Goal: Task Accomplishment & Management: Manage account settings

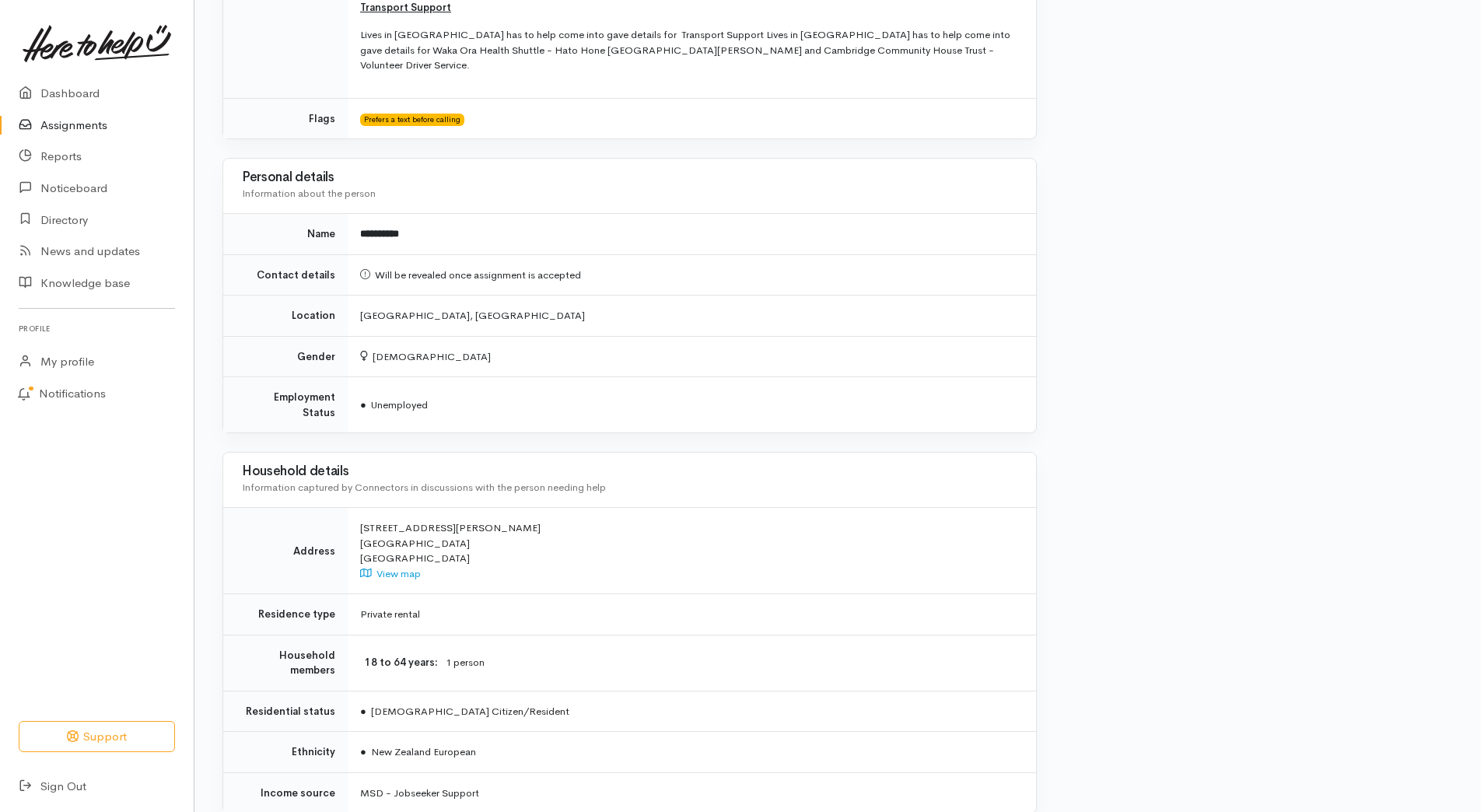
scroll to position [807, 0]
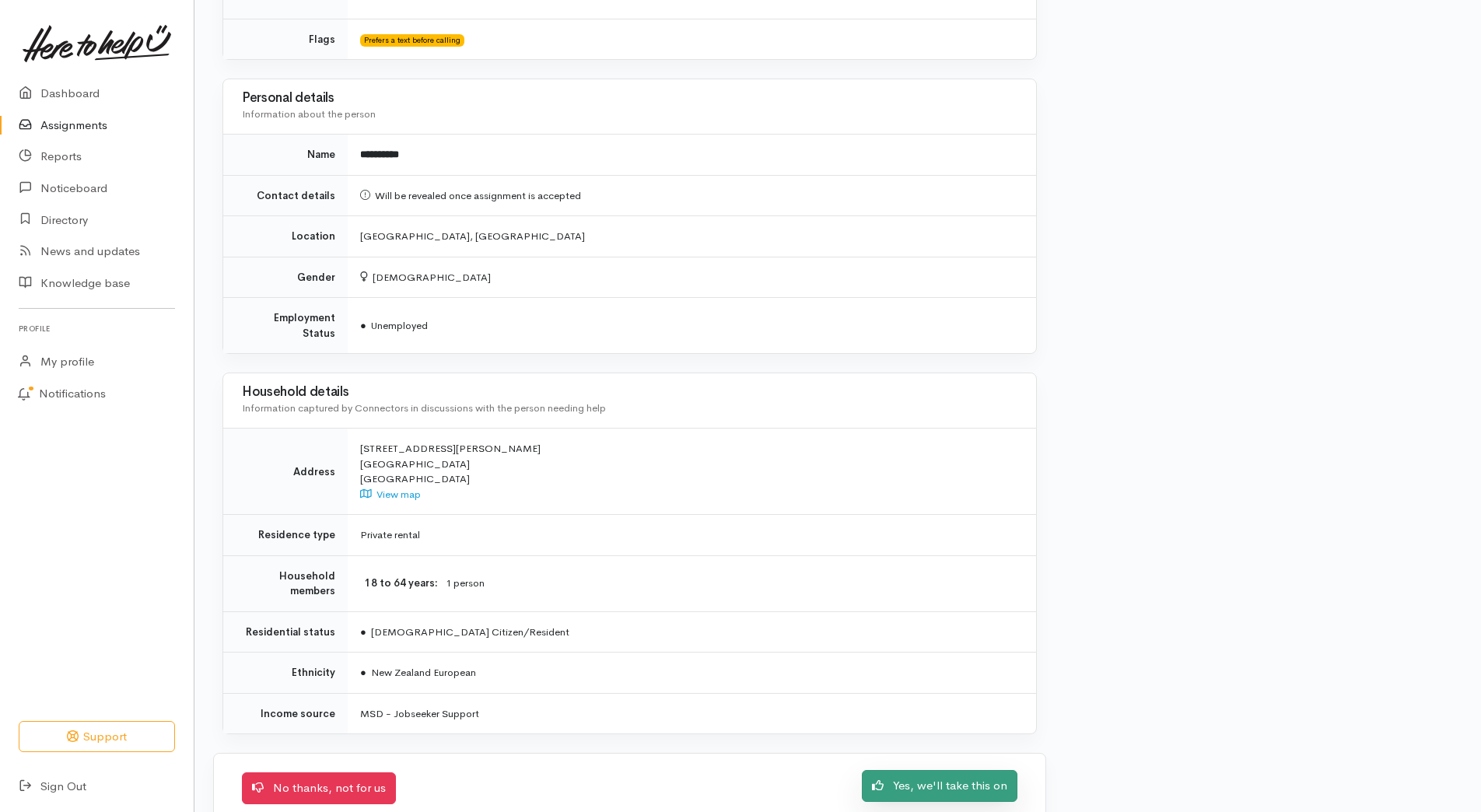
click at [920, 770] on link "Yes, we'll take this on" at bounding box center [940, 786] width 156 height 32
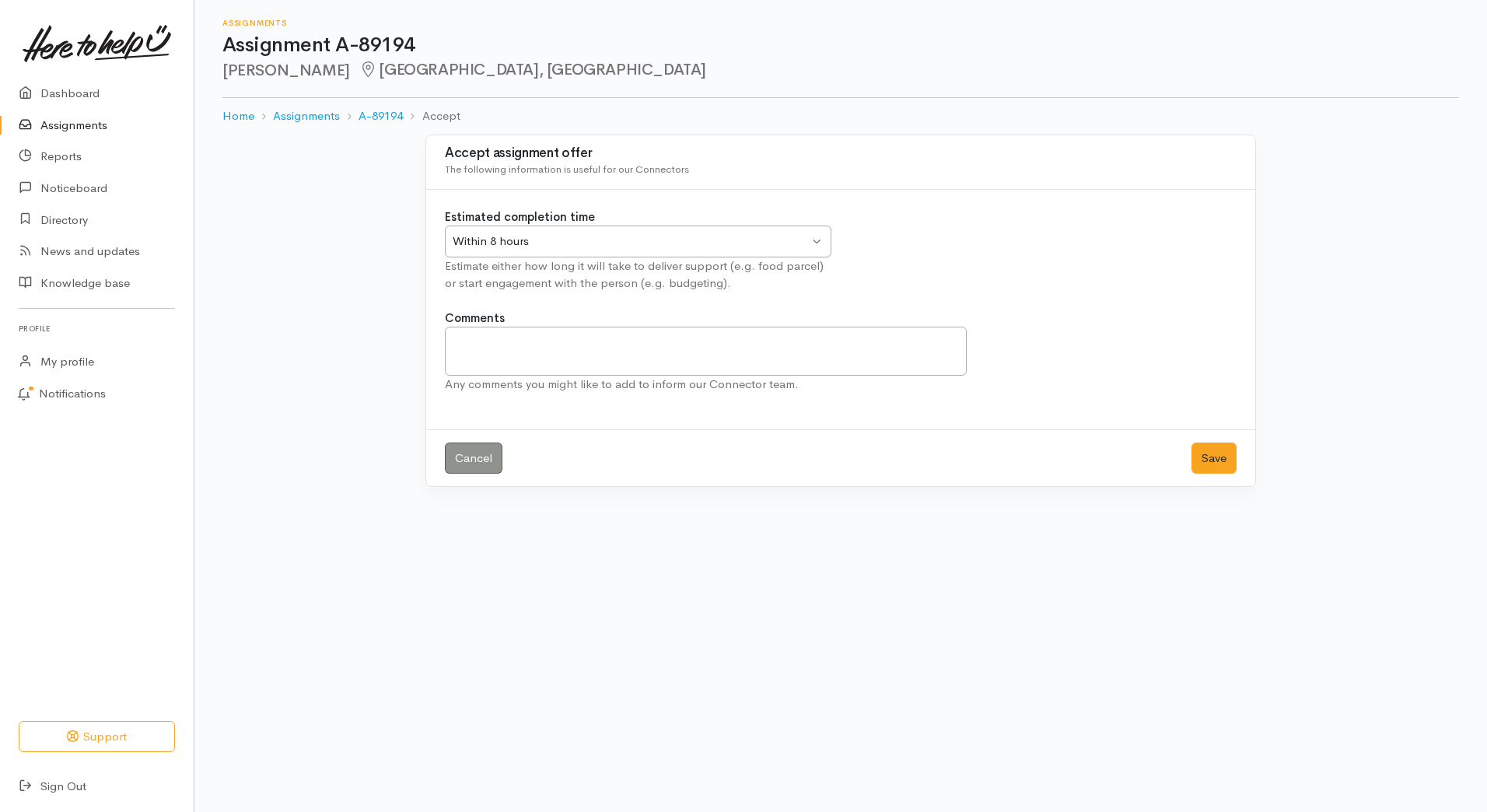
click at [813, 253] on div "Within 8 hours Within 8 hours" at bounding box center [638, 241] width 386 height 32
click at [491, 340] on textarea "Comments" at bounding box center [705, 351] width 521 height 49
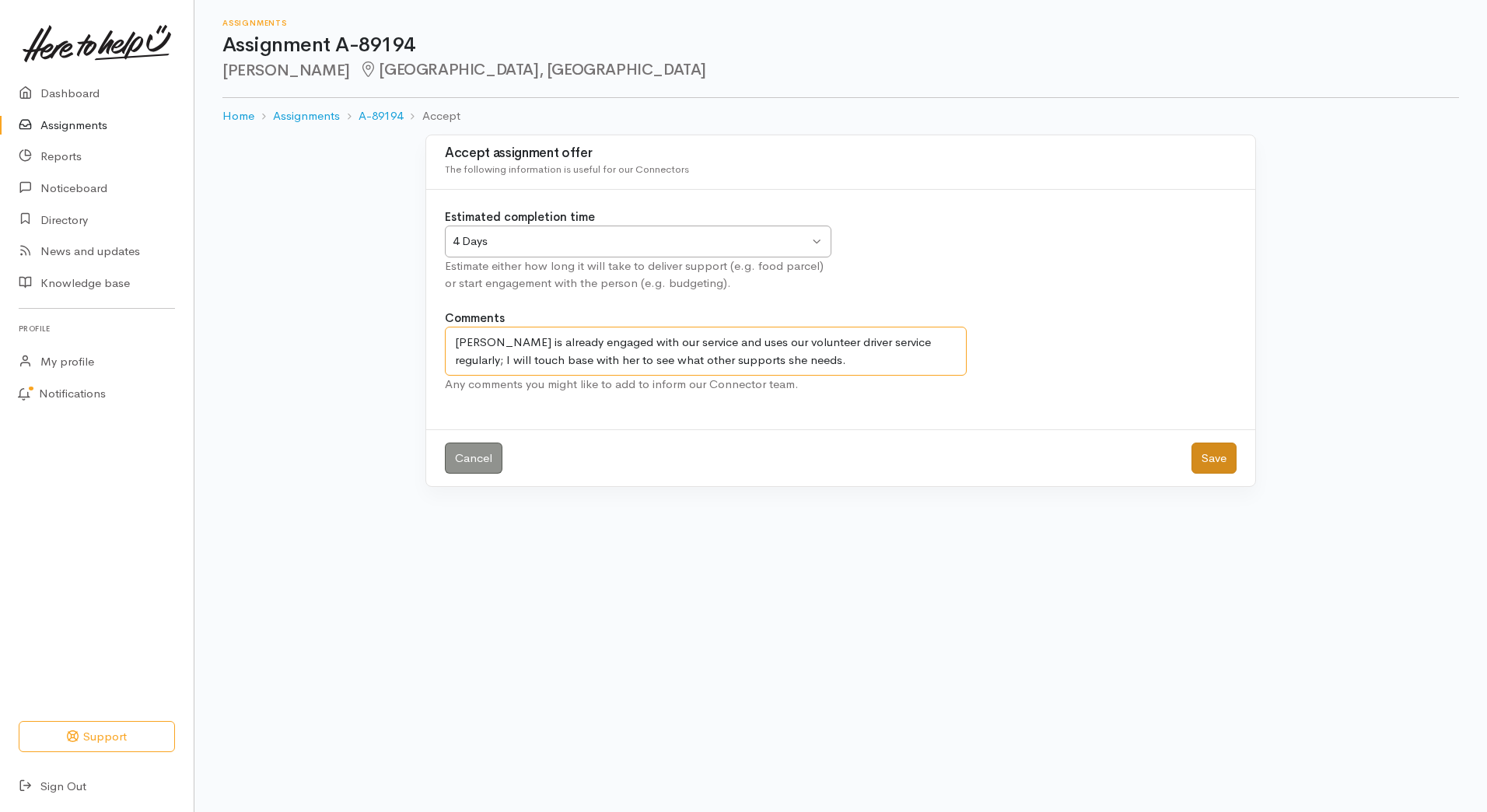
type textarea "Kylie is already engaged with our service and uses our volunteer driver service…"
click at [1212, 456] on button "Save" at bounding box center [1214, 458] width 45 height 32
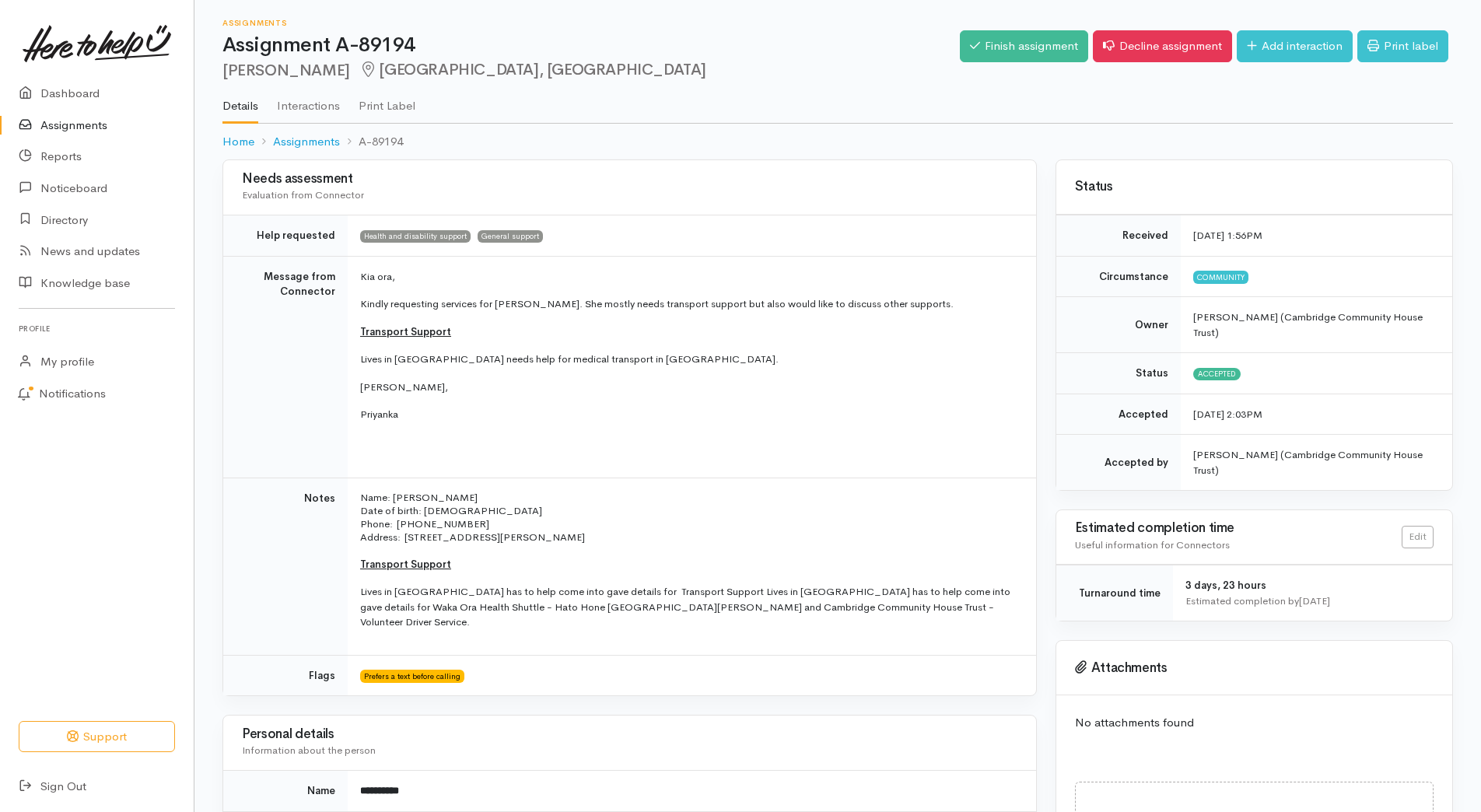
click at [91, 131] on link "Assignments" at bounding box center [97, 125] width 194 height 32
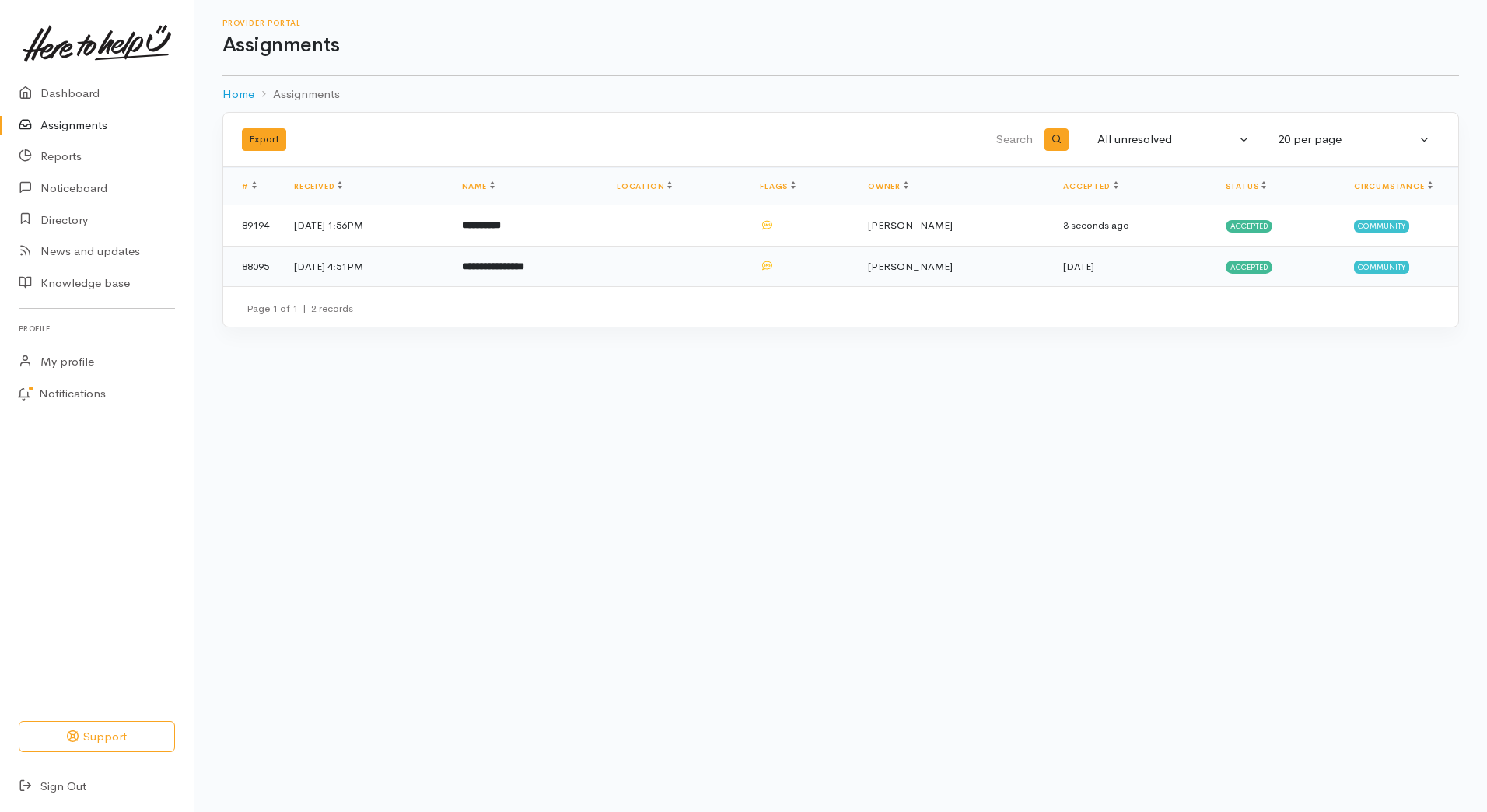
click at [524, 267] on b "**********" at bounding box center [493, 266] width 63 height 10
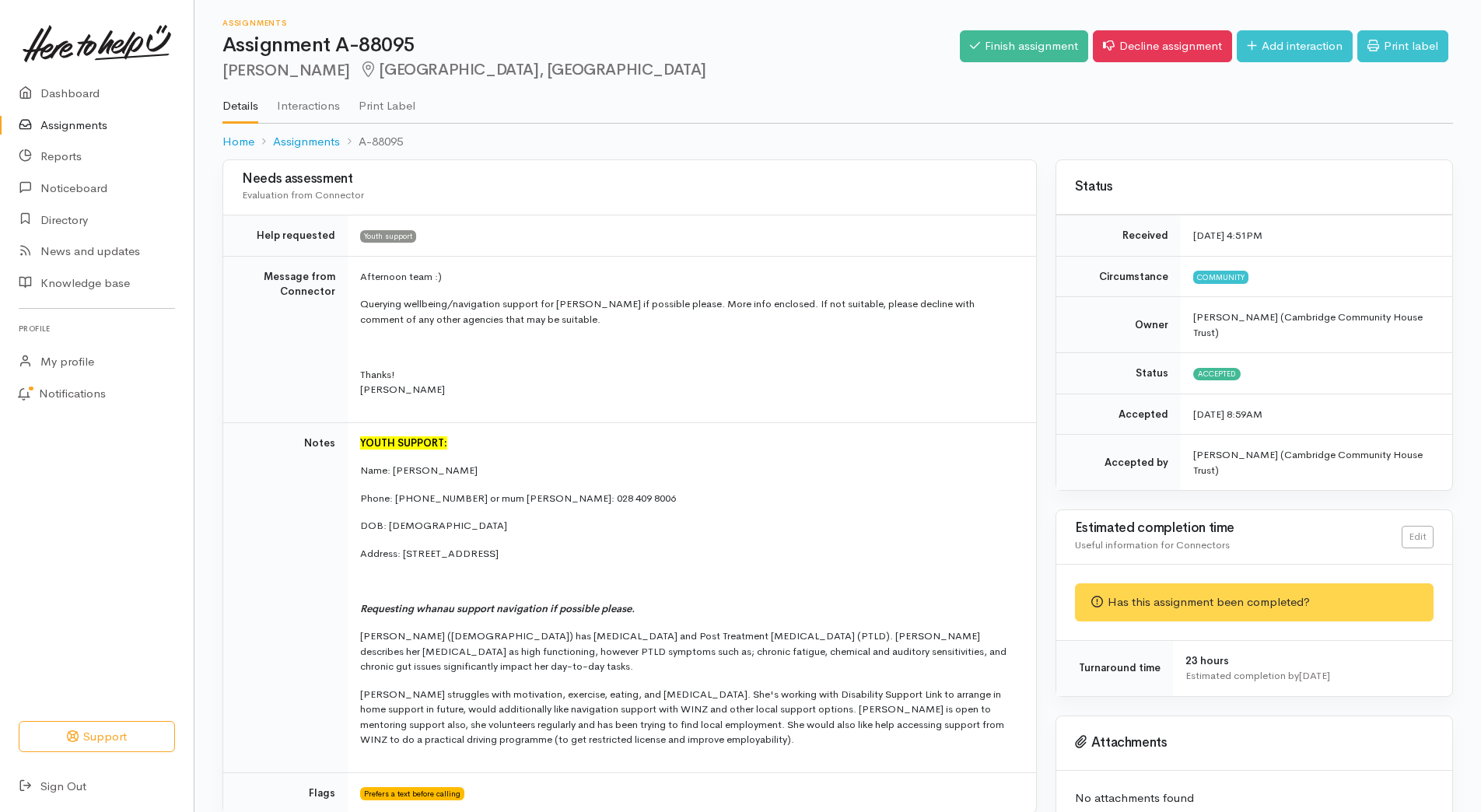
drag, startPoint x: 0, startPoint y: 0, endPoint x: 555, endPoint y: 498, distance: 745.7
drag, startPoint x: 555, startPoint y: 498, endPoint x: 507, endPoint y: 361, distance: 145.2
click at [507, 361] on td "Afternoon team :) Querying wellbeing/navigation support for Abigail if possible…" at bounding box center [691, 338] width 688 height 166
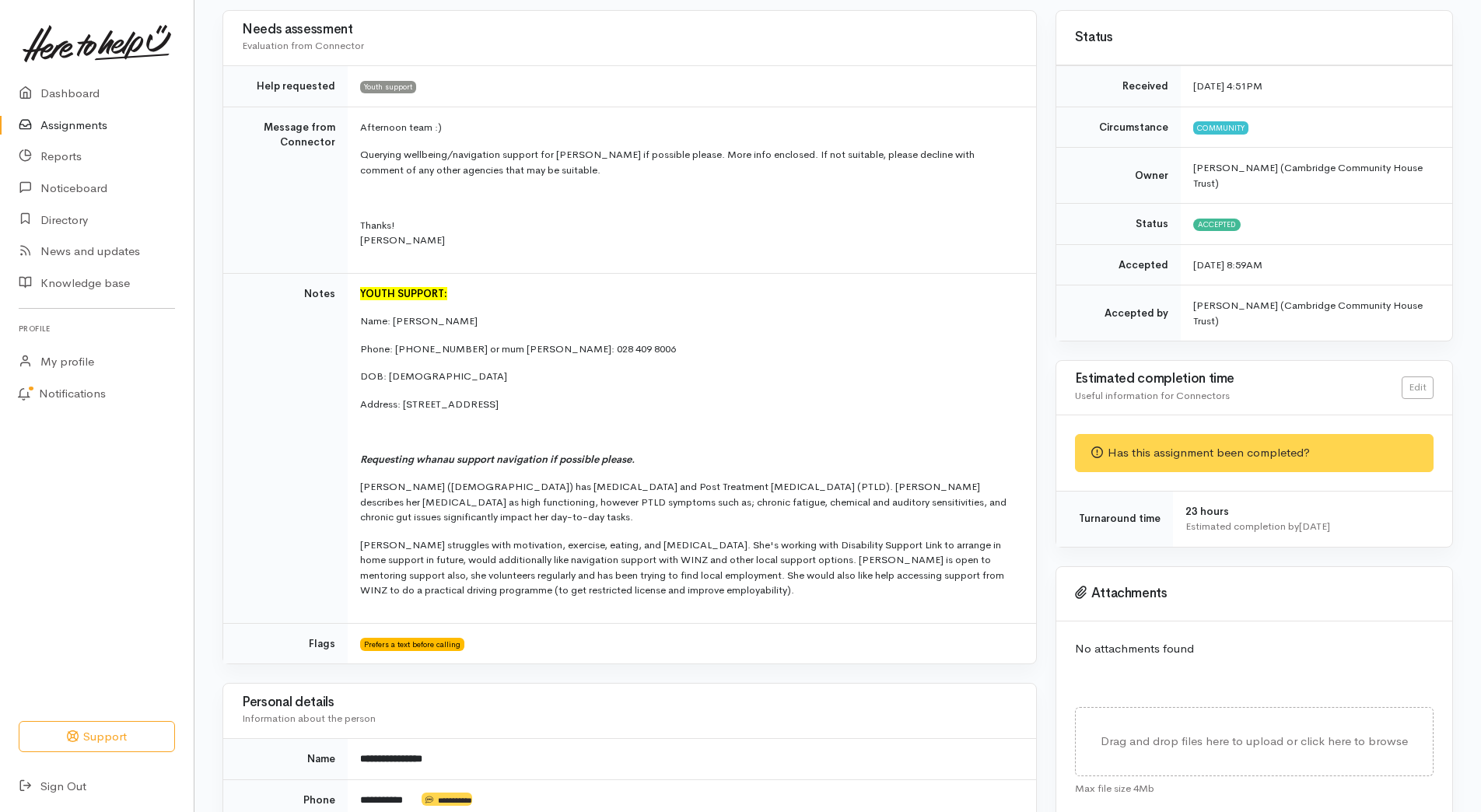
scroll to position [156, 0]
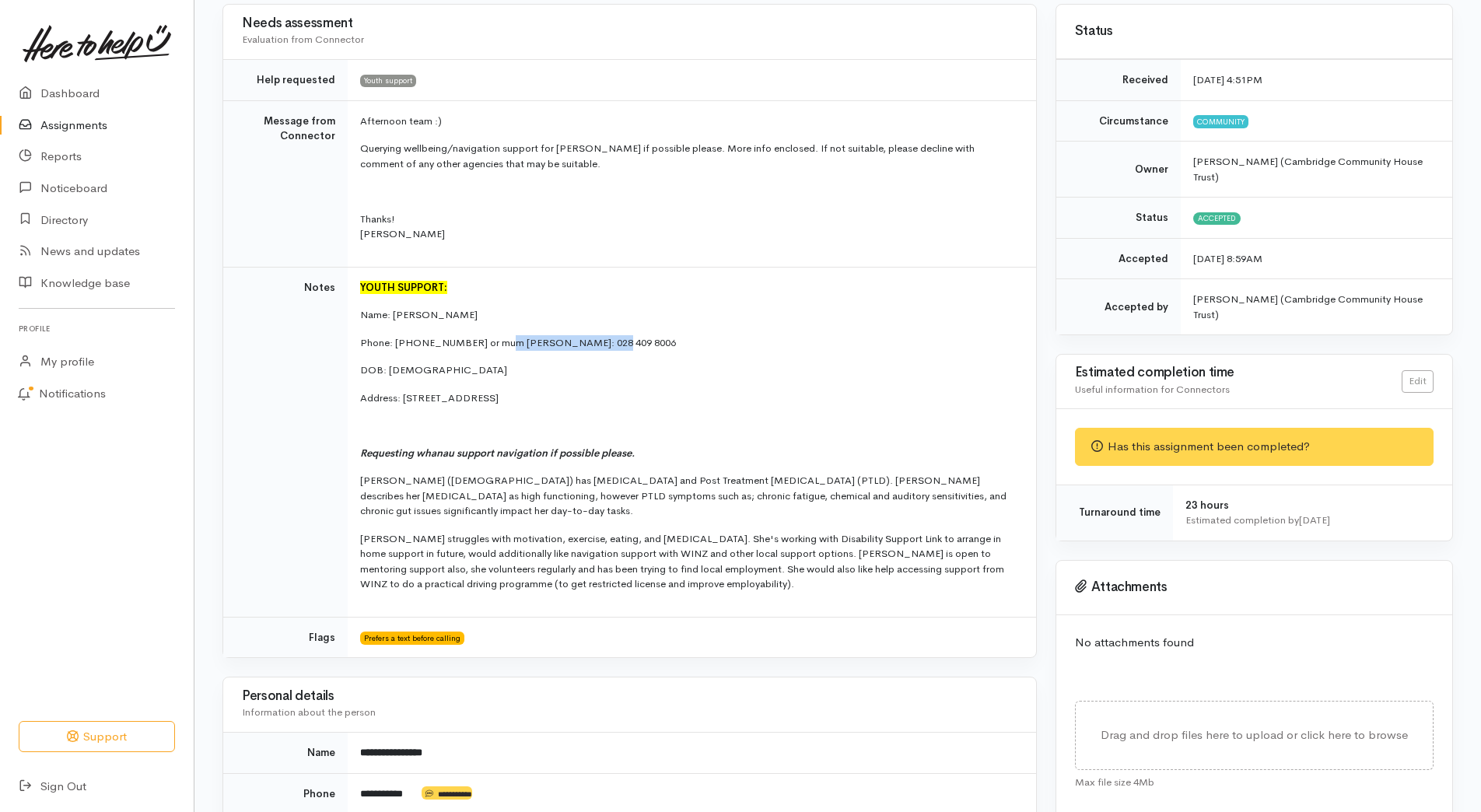
drag, startPoint x: 616, startPoint y: 339, endPoint x: 495, endPoint y: 342, distance: 121.0
click at [495, 342] on p "Phone: 028 406 7029 or mum Leanne: 028 409 8006" at bounding box center [689, 343] width 658 height 16
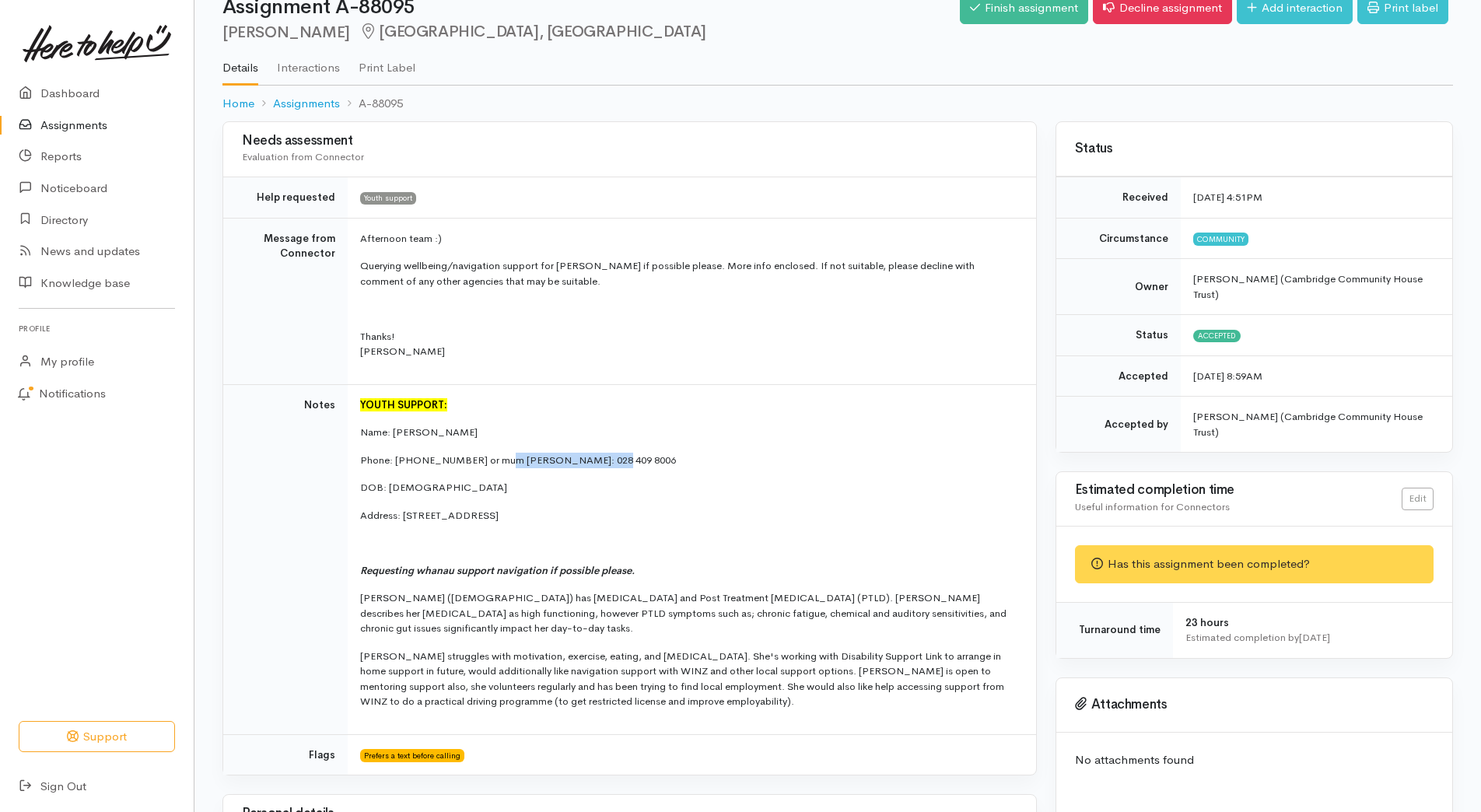
scroll to position [0, 0]
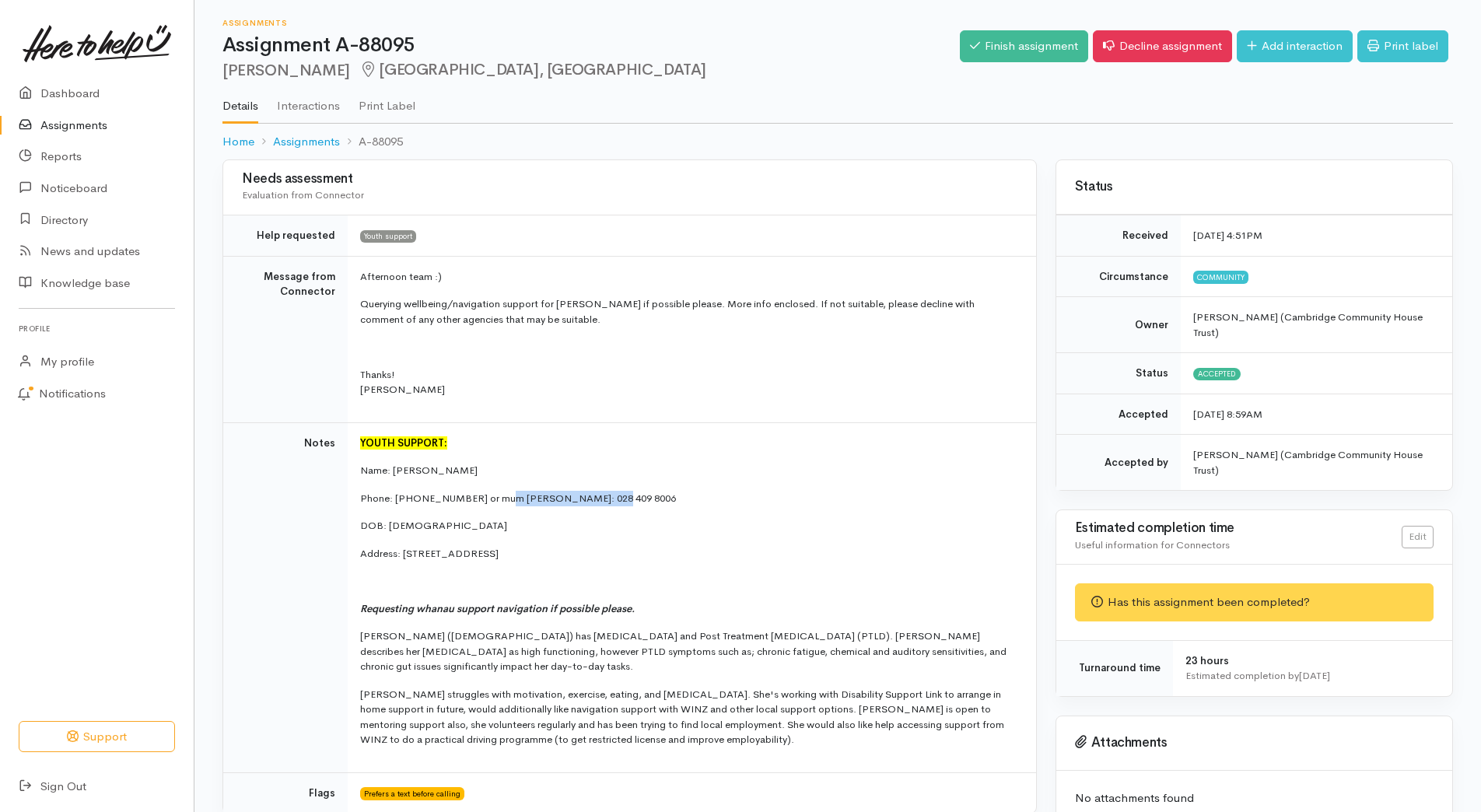
click at [103, 121] on link "Assignments" at bounding box center [97, 125] width 194 height 32
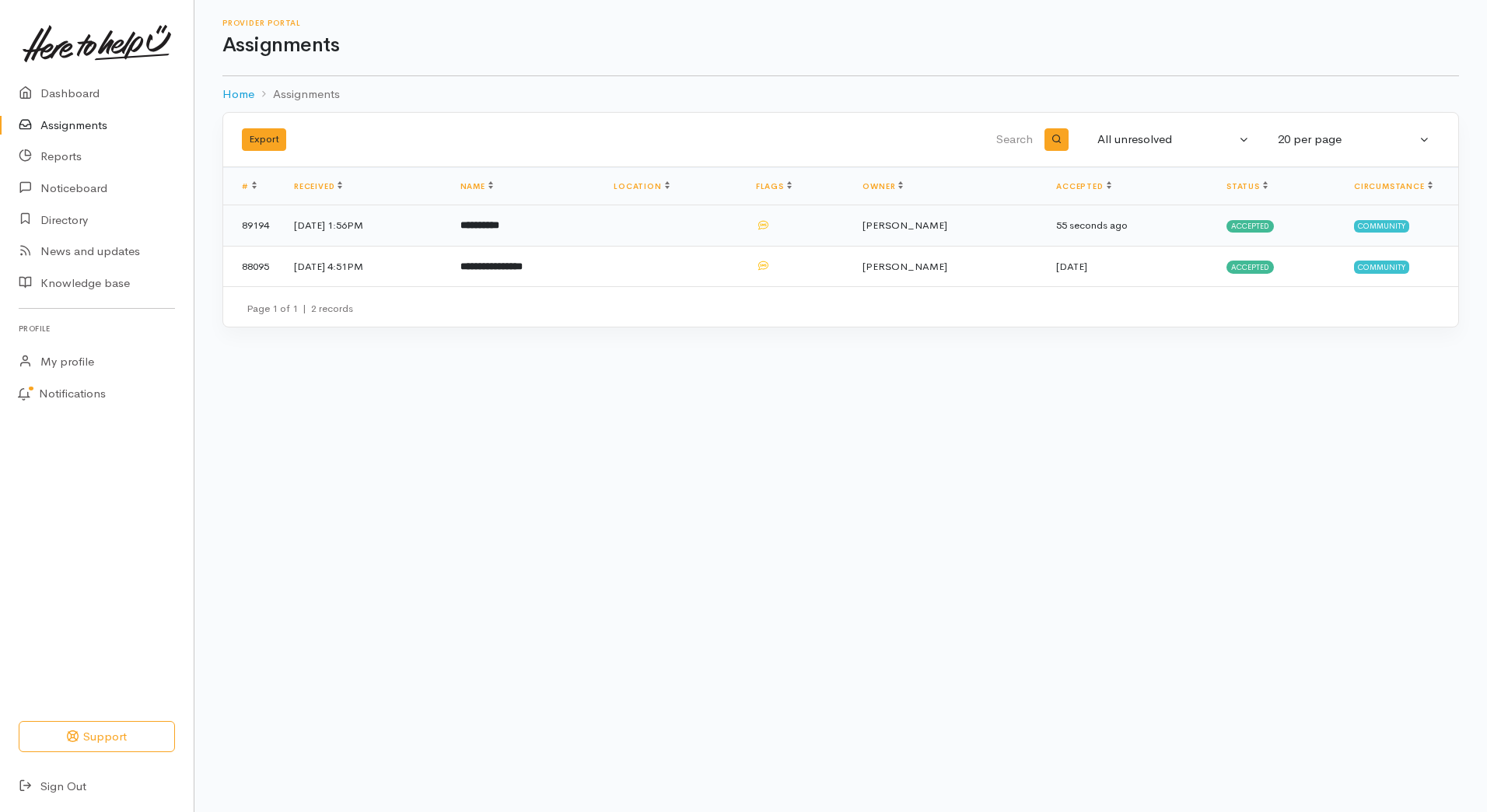
click at [499, 221] on b "**********" at bounding box center [479, 225] width 39 height 10
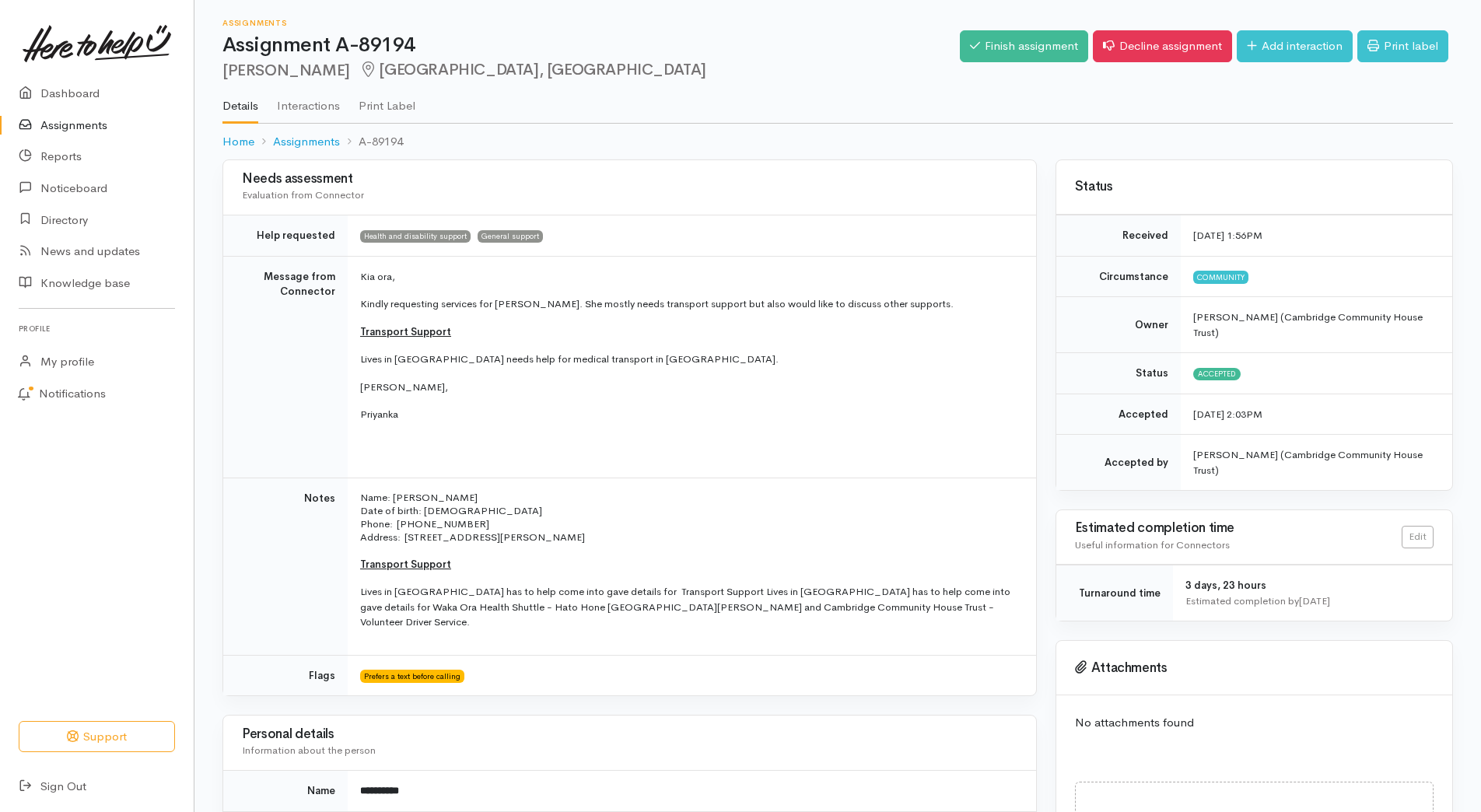
click at [469, 563] on p "Transport Support" at bounding box center [689, 564] width 658 height 16
click at [938, 86] on ul "Details Interactions Print Label" at bounding box center [837, 100] width 1230 height 44
click at [1250, 25] on div "Finish assignment Decline assignment Add interaction Print label" at bounding box center [1207, 49] width 493 height 51
click at [1266, 39] on link "Add interaction" at bounding box center [1295, 46] width 116 height 32
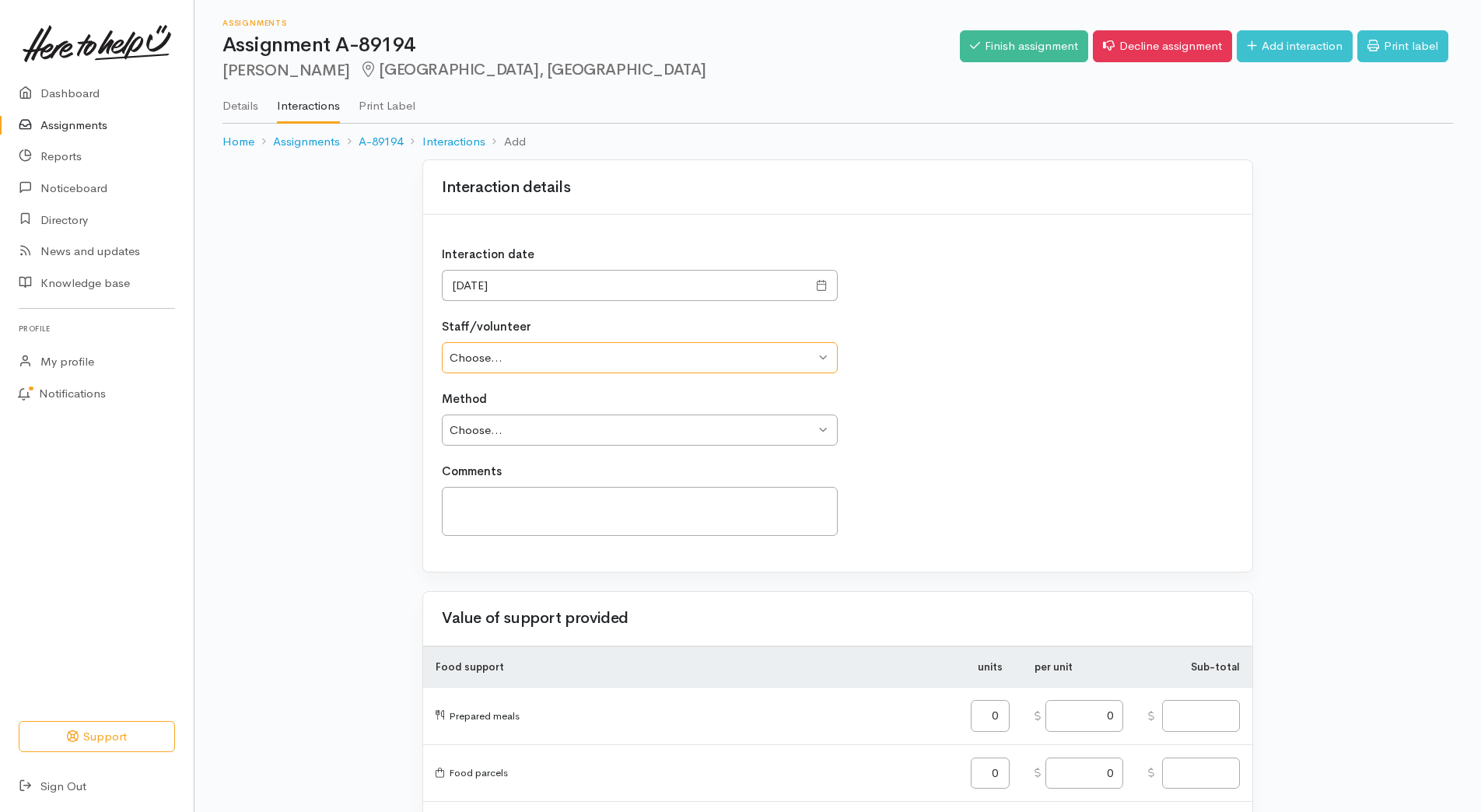
click at [541, 354] on select "Choose... [PERSON_NAME] [PERSON_NAME] [PERSON_NAME] [PERSON_NAME]" at bounding box center [639, 358] width 396 height 32
select select "487"
click at [441, 342] on select "Choose... Amy Watkins Annette Willis Francis Radloff Gabby Byrne" at bounding box center [639, 358] width 396 height 32
click at [505, 435] on select "Choose... Phone Visit Other" at bounding box center [639, 430] width 396 height 32
select select "1"
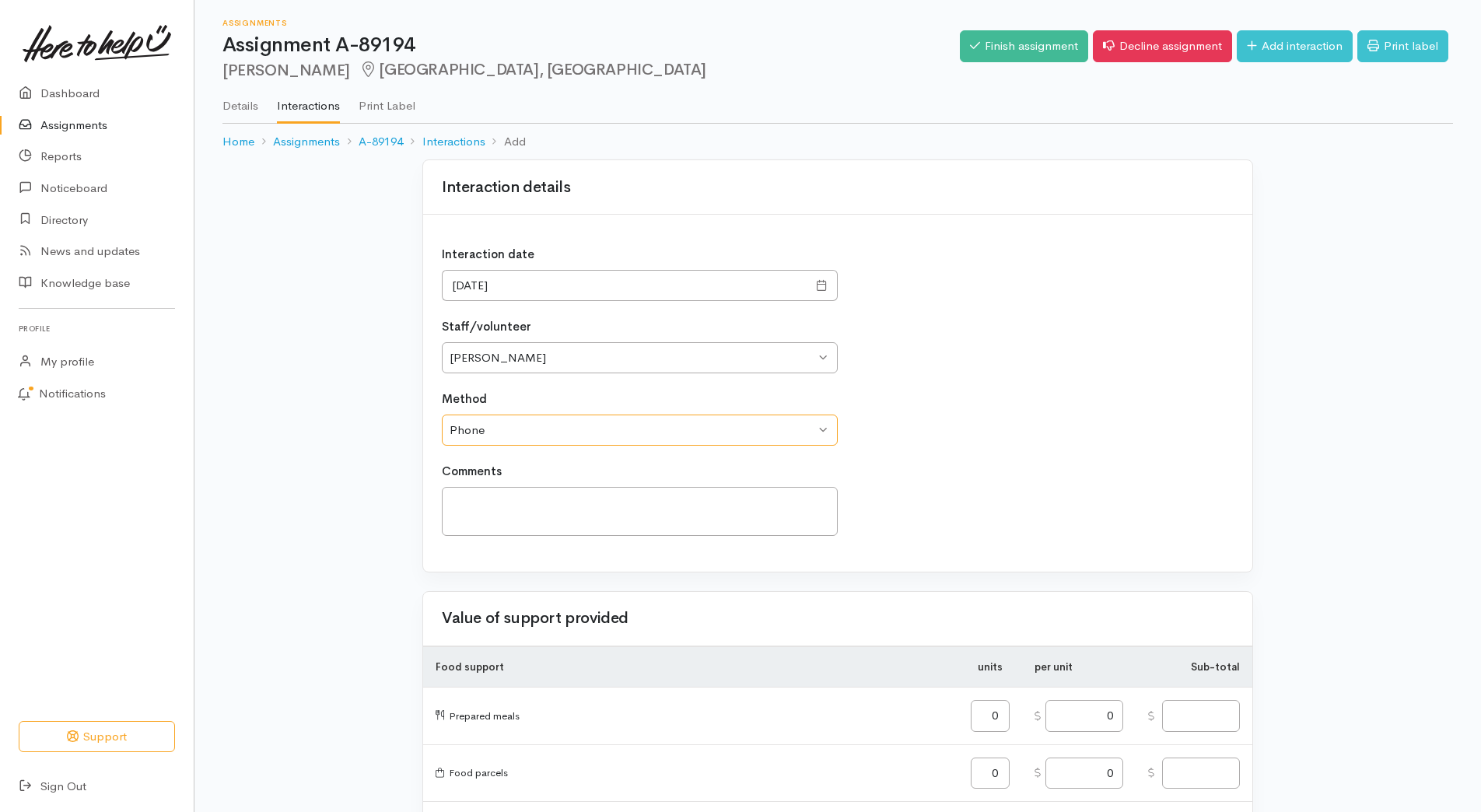
click at [441, 415] on select "Choose... Phone Visit Other" at bounding box center [639, 430] width 396 height 32
click at [502, 498] on textarea at bounding box center [639, 511] width 396 height 49
click at [688, 529] on textarea "Spoke to Kylie, she is going to complete a whaanau support intake form so they …" at bounding box center [639, 511] width 396 height 49
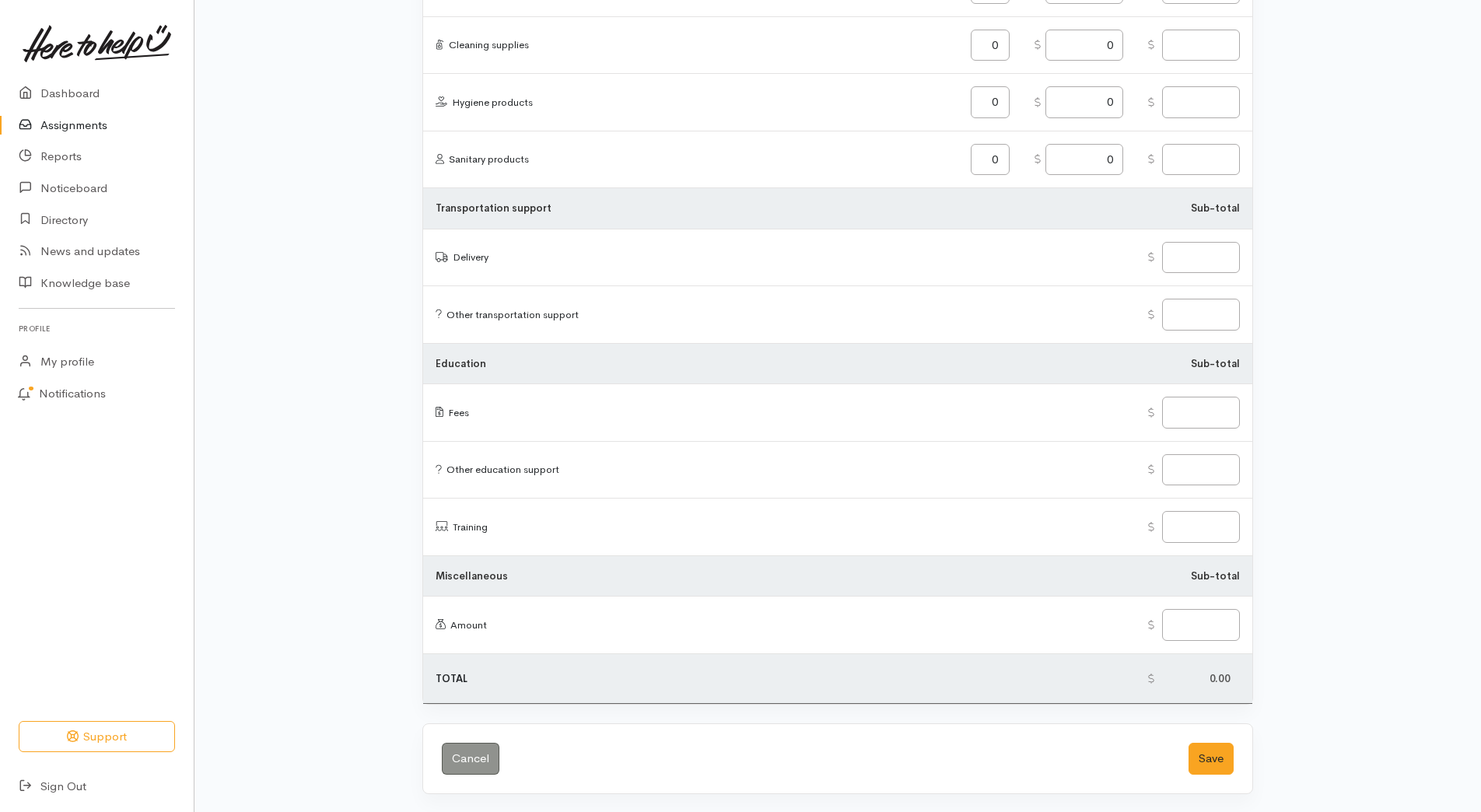
scroll to position [1692, 0]
type textarea "Spoke to Kylie, she is going to complete a whaanau support intake form so they …"
click at [1189, 750] on button "Save" at bounding box center [1211, 757] width 45 height 32
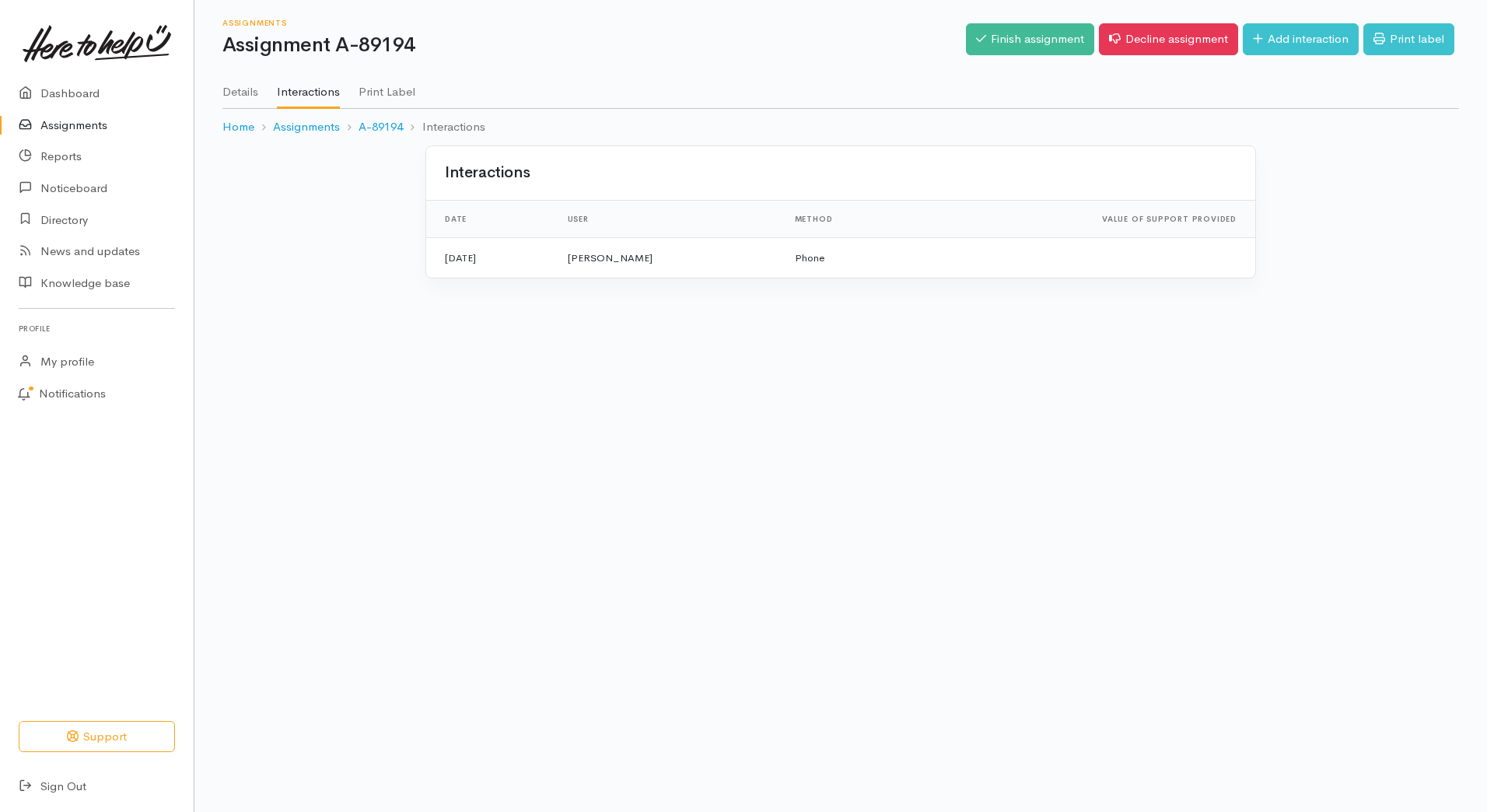
click at [93, 131] on link "Assignments" at bounding box center [97, 125] width 194 height 32
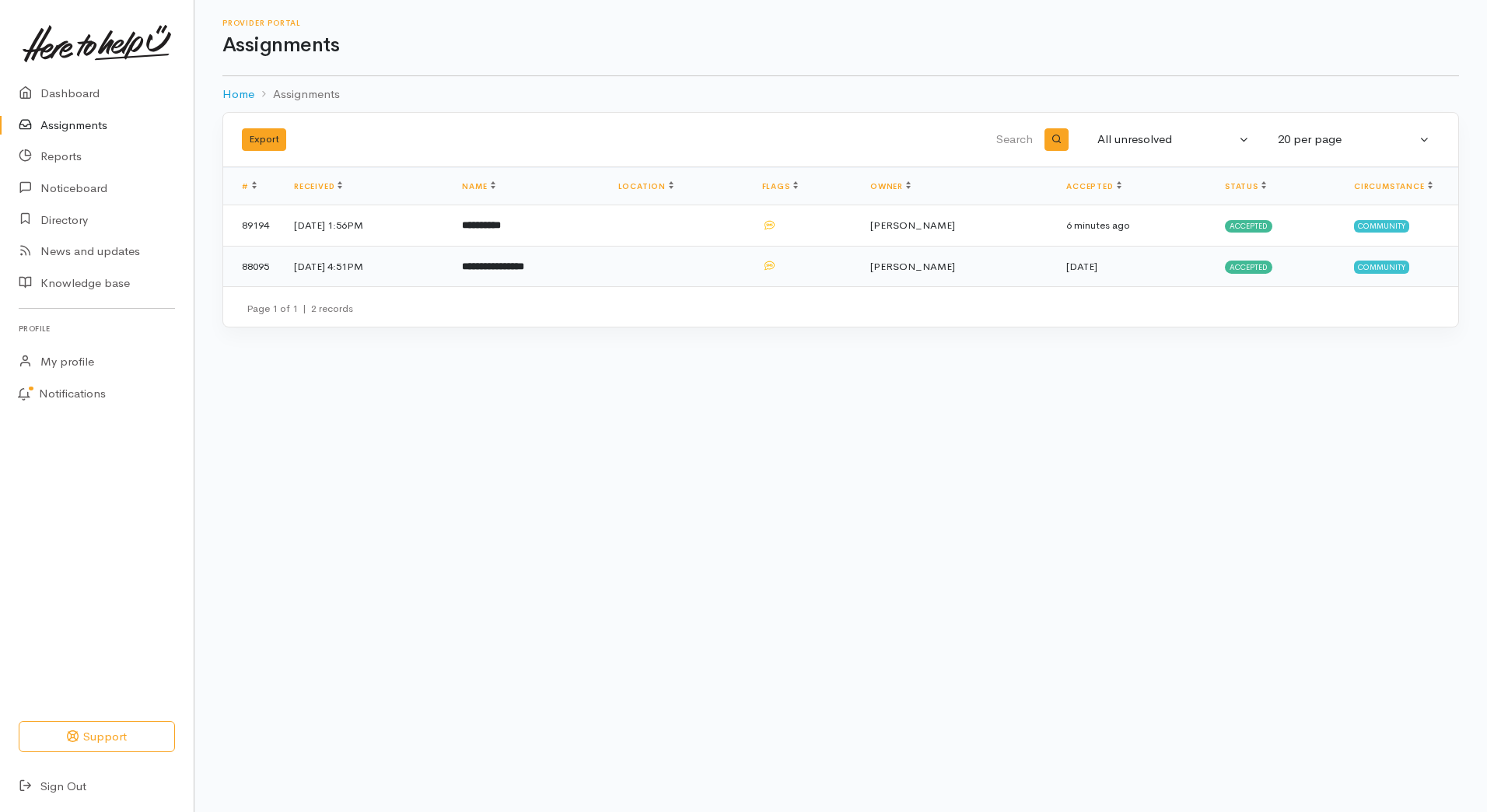
click at [524, 269] on b "**********" at bounding box center [493, 266] width 63 height 10
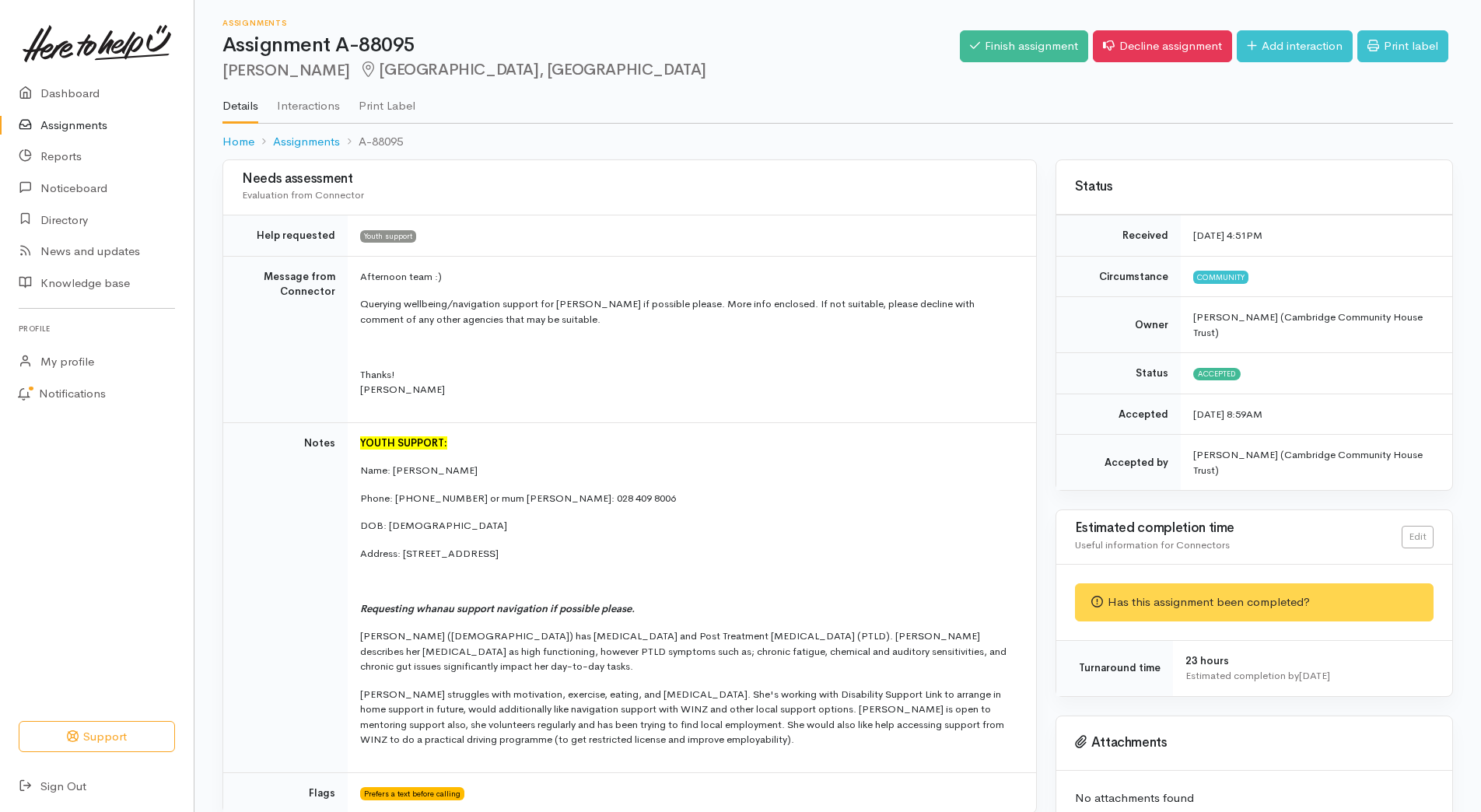
click at [608, 497] on p "Phone: 028 406 7029 or mum Leanne: 028 409 8006" at bounding box center [689, 498] width 658 height 16
click at [1275, 46] on link "Add interaction" at bounding box center [1295, 46] width 116 height 32
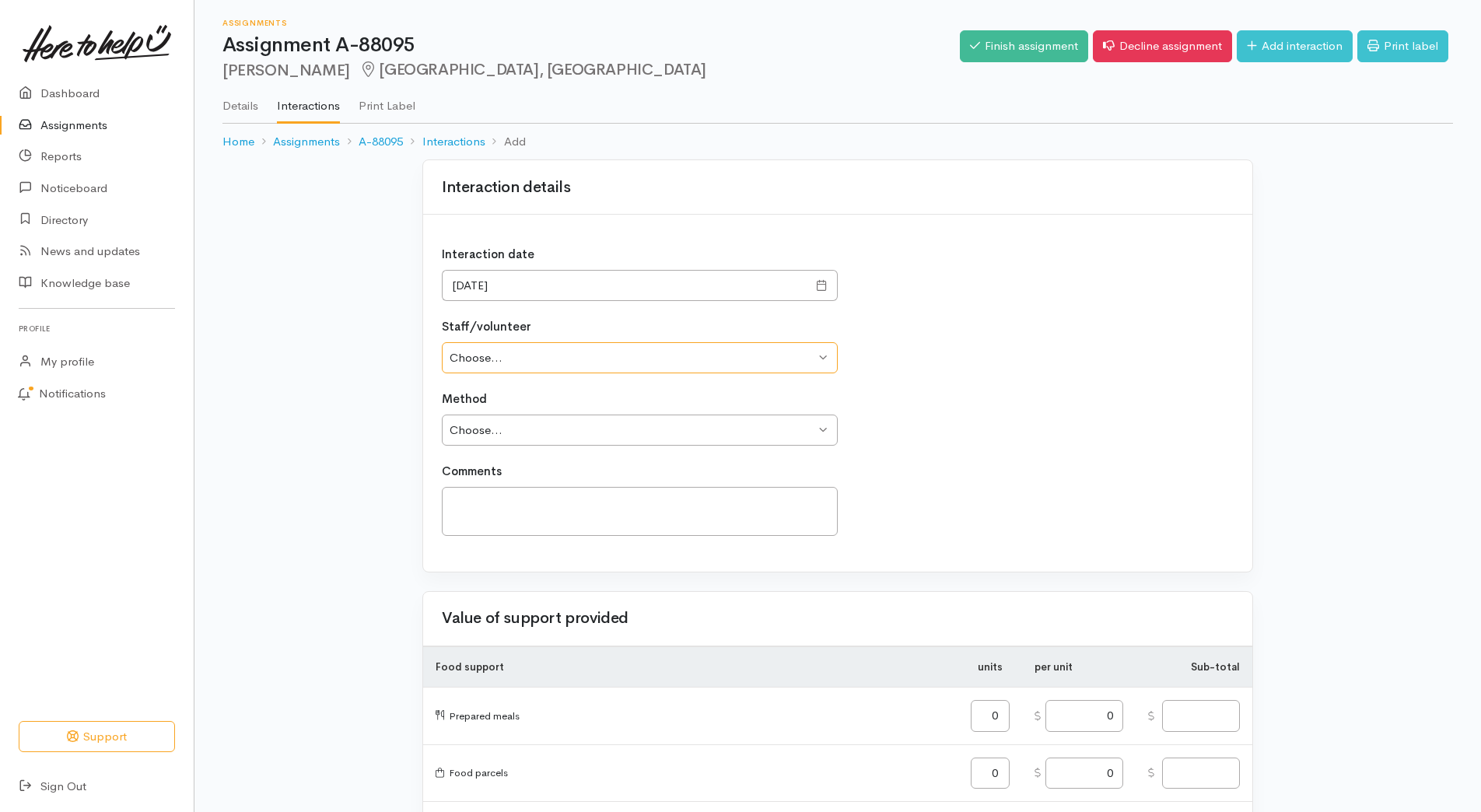
click at [498, 351] on select "Choose... [PERSON_NAME] [PERSON_NAME] [PERSON_NAME] [PERSON_NAME]" at bounding box center [639, 358] width 396 height 32
select select "487"
click at [441, 342] on select "Choose... [PERSON_NAME] [PERSON_NAME] [PERSON_NAME] [PERSON_NAME]" at bounding box center [639, 358] width 396 height 32
click at [505, 426] on select "Choose... Phone Visit Other" at bounding box center [639, 430] width 396 height 32
select select "1"
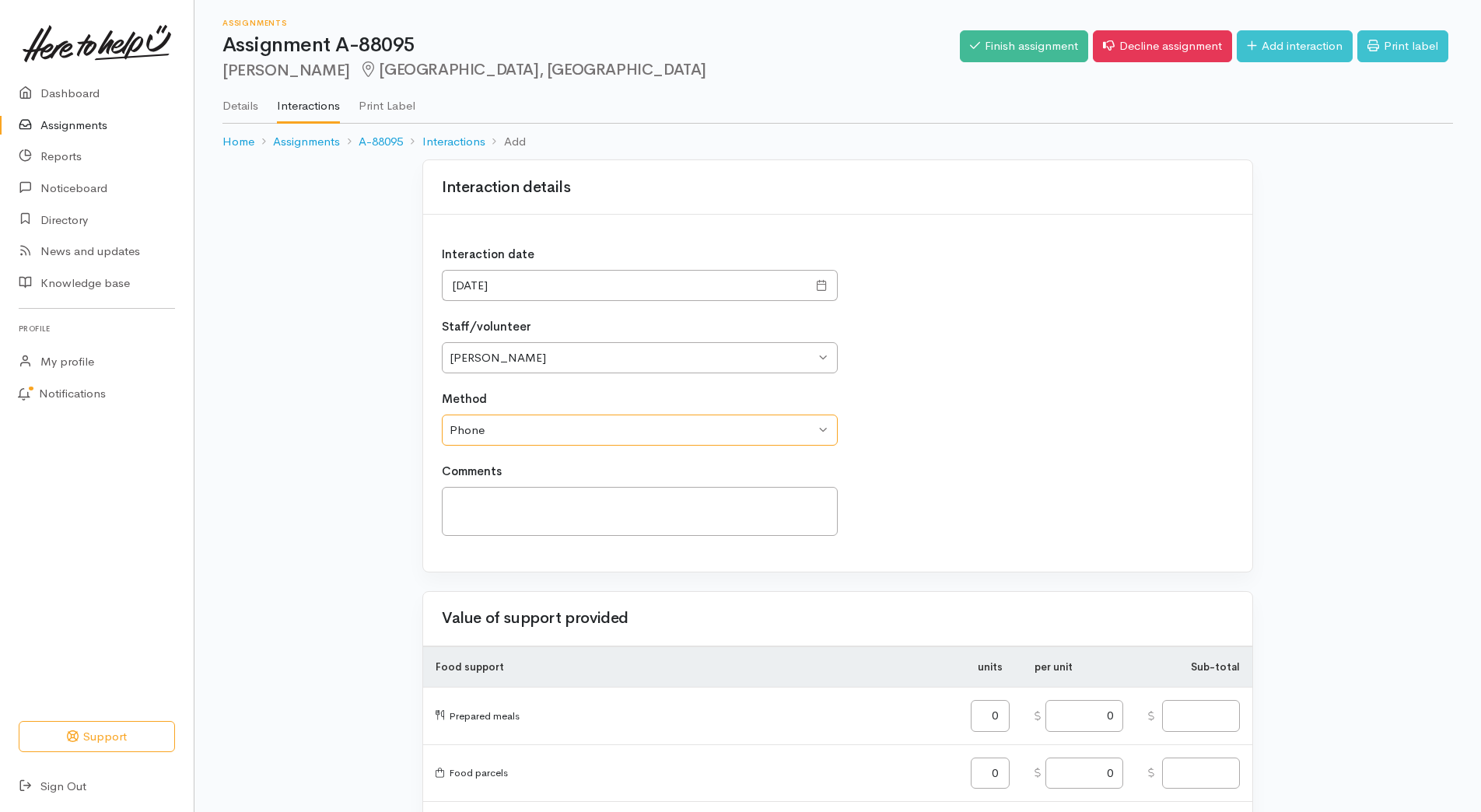
click at [441, 415] on select "Choose... Phone Visit Other" at bounding box center [639, 430] width 396 height 32
click at [508, 508] on textarea at bounding box center [639, 511] width 396 height 49
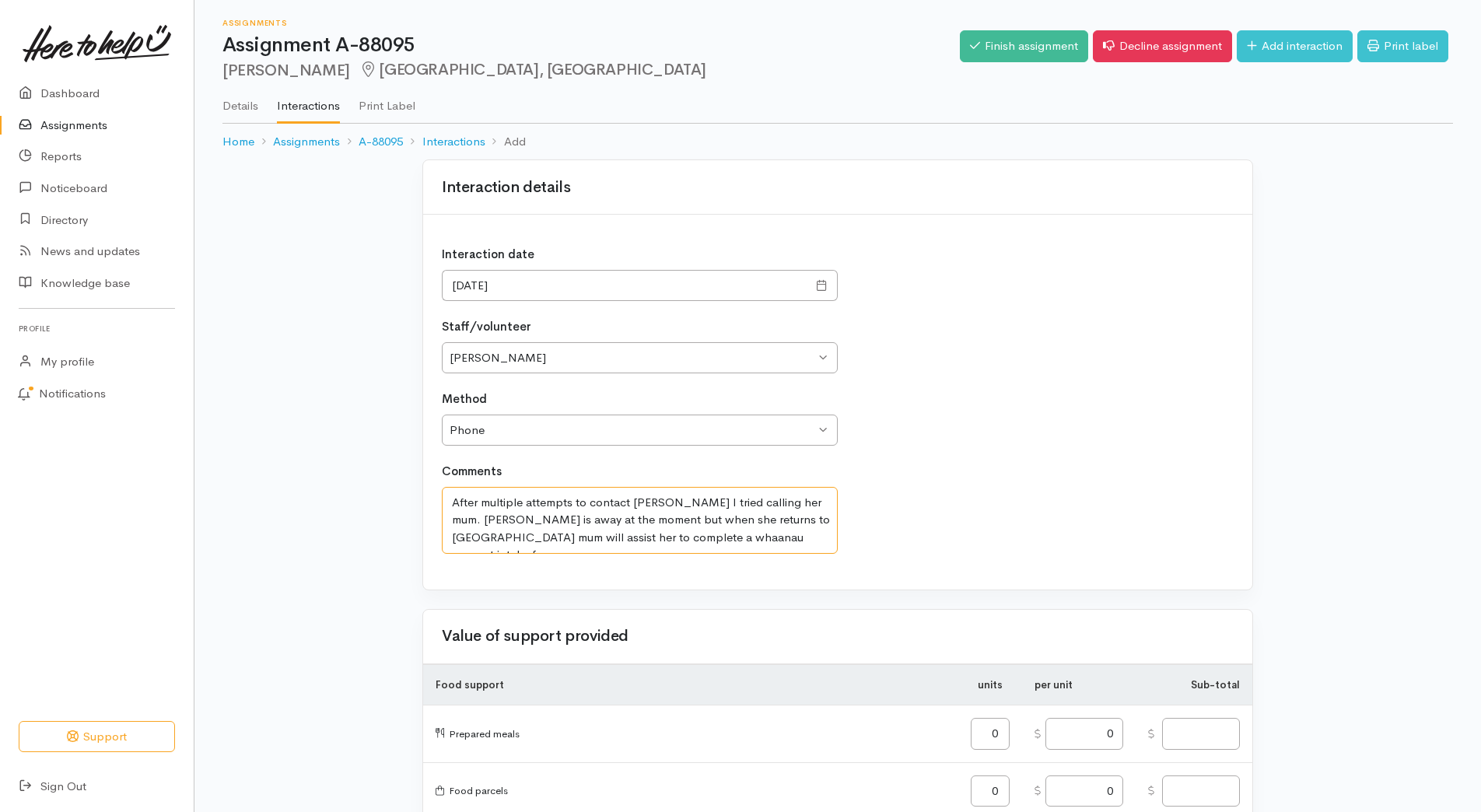
click at [802, 541] on textarea "After multiple attempts to contact Abigail I tried calling her mum. Abigail is …" at bounding box center [639, 519] width 396 height 67
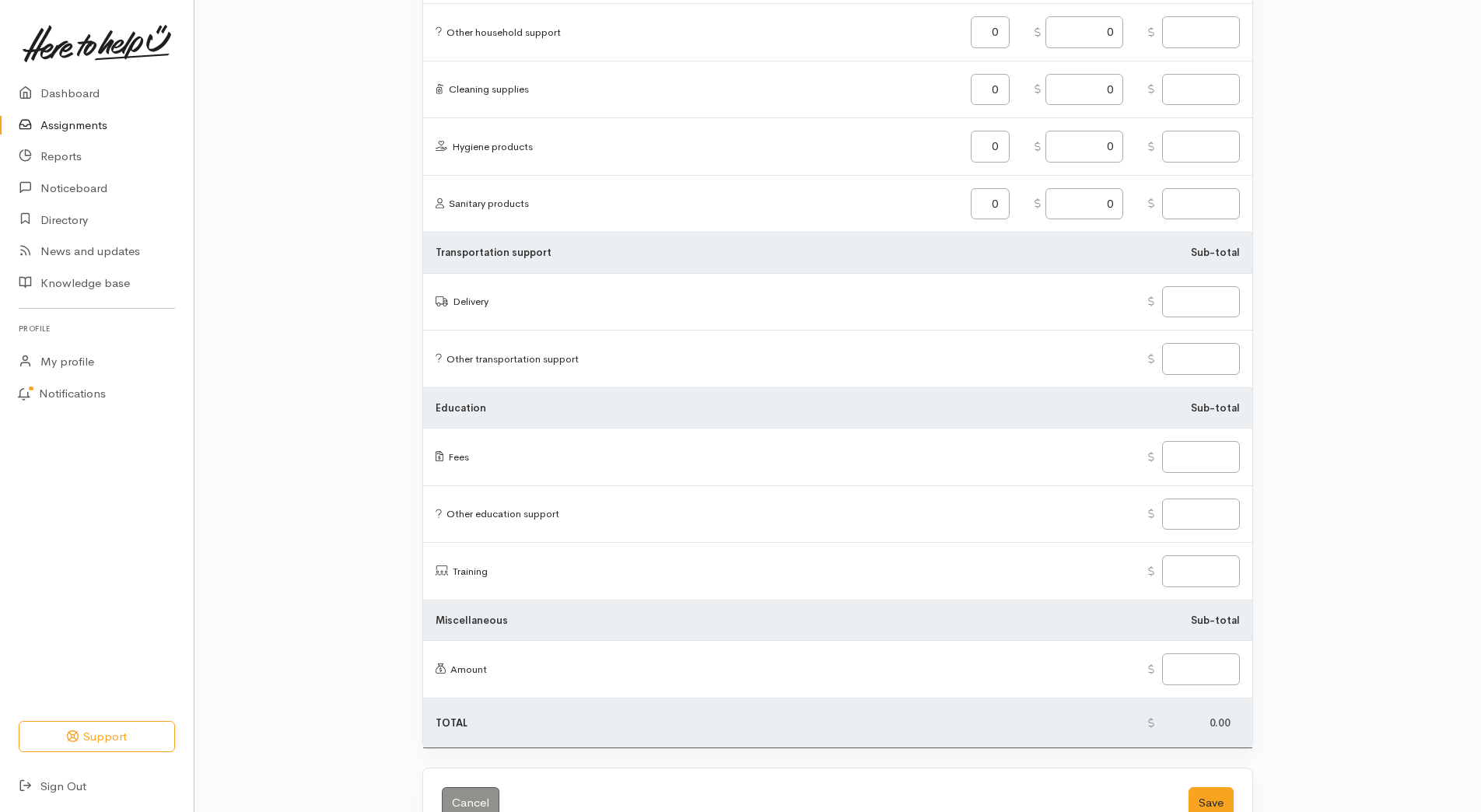
scroll to position [1727, 0]
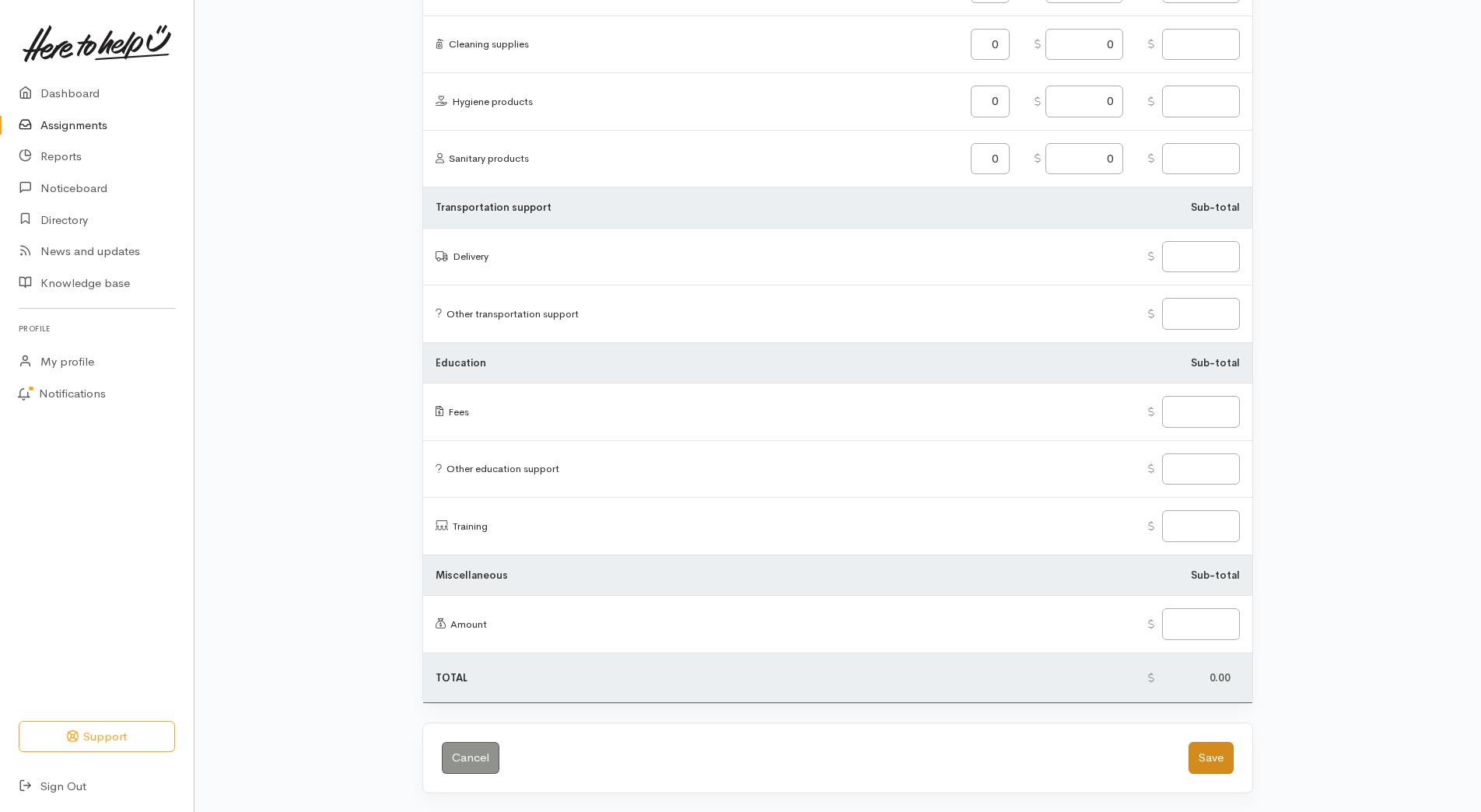
type textarea "After multiple attempts to contact Abigail I tried calling her mum. Abigail is …"
click at [1213, 760] on button "Save" at bounding box center [1211, 757] width 45 height 32
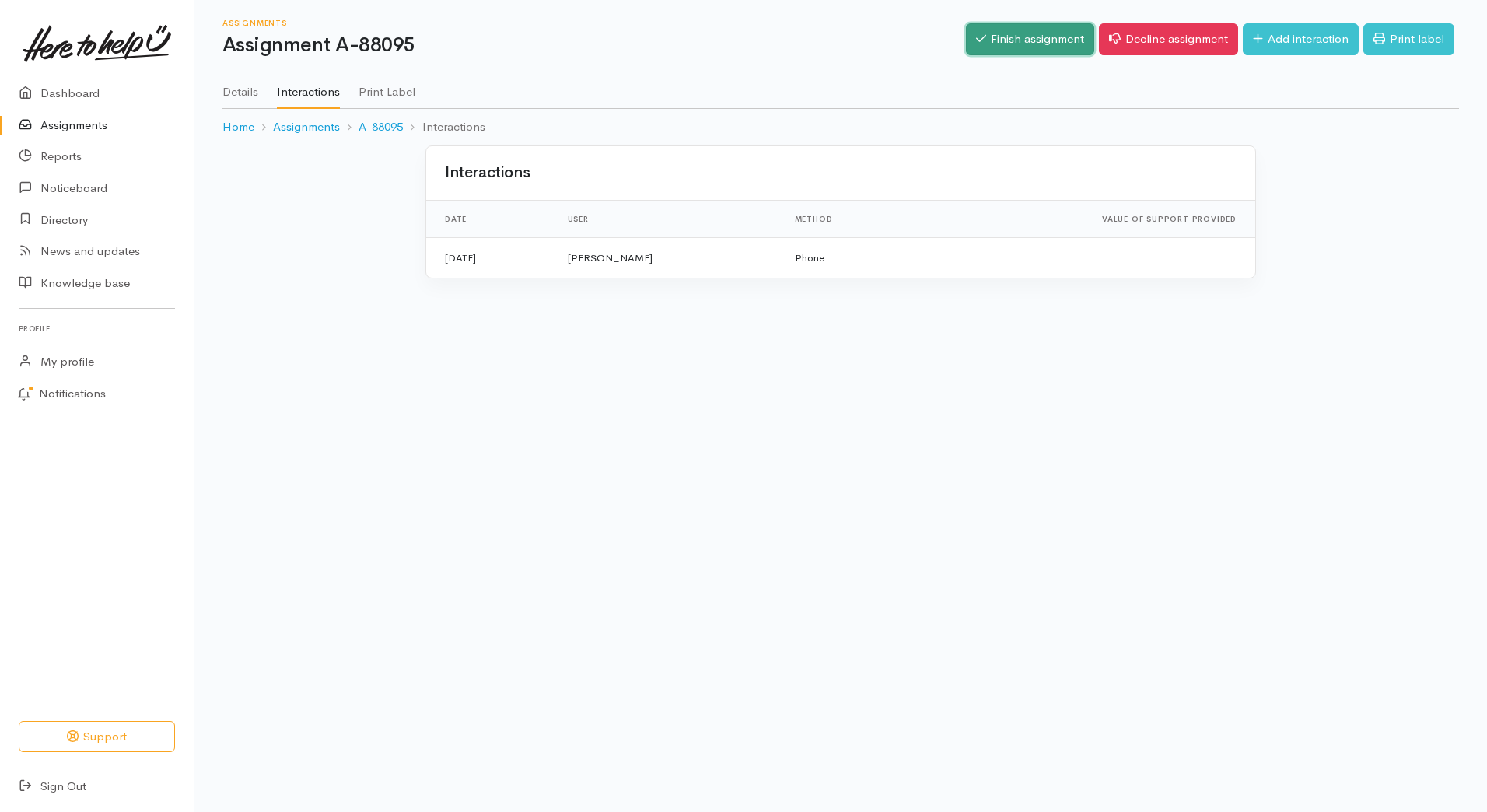
click at [1002, 37] on link "Finish assignment" at bounding box center [1029, 39] width 128 height 32
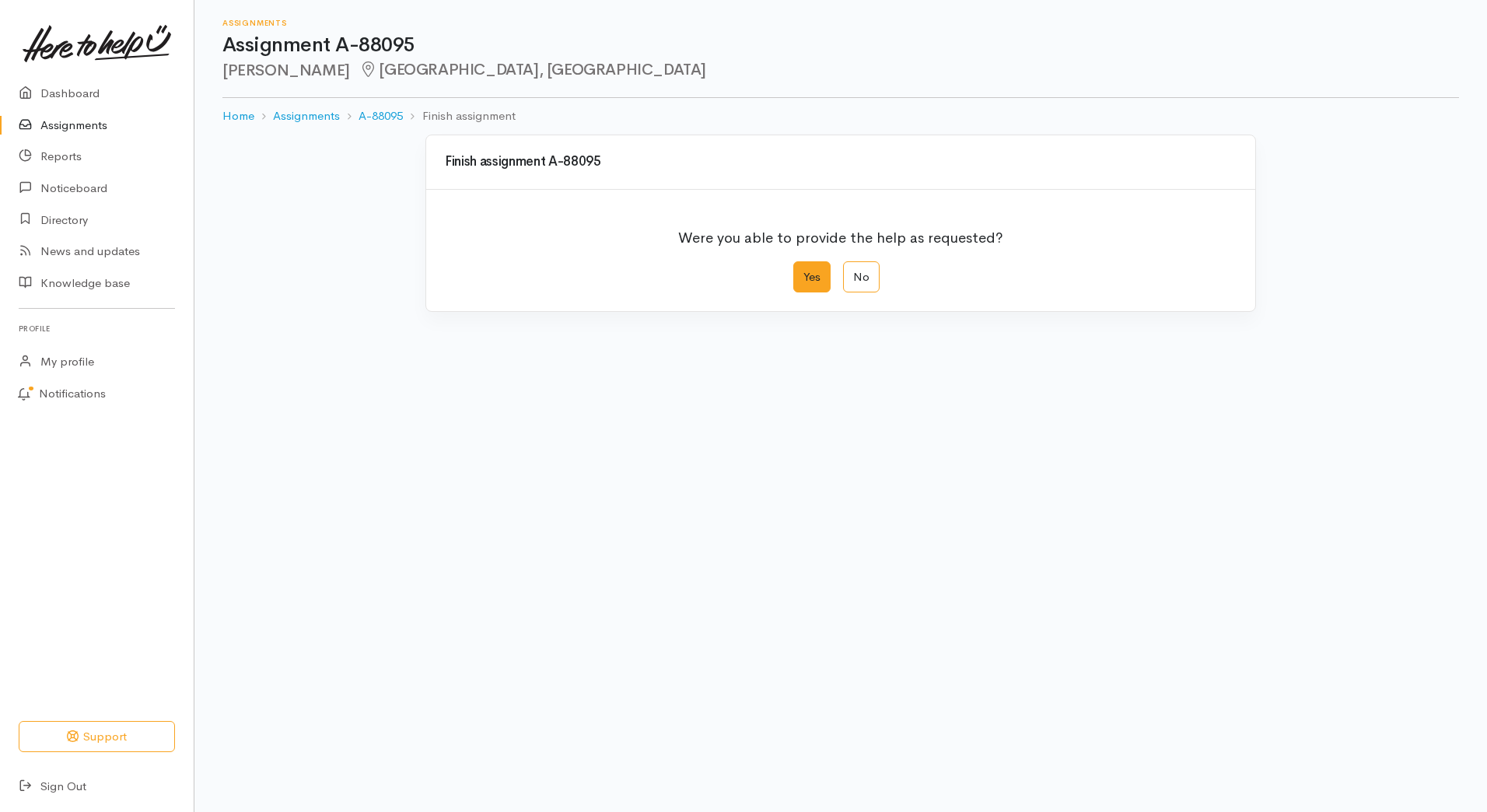
click at [805, 278] on label "Yes" at bounding box center [812, 277] width 37 height 32
click at [803, 271] on input "Yes" at bounding box center [798, 266] width 10 height 10
radio input "true"
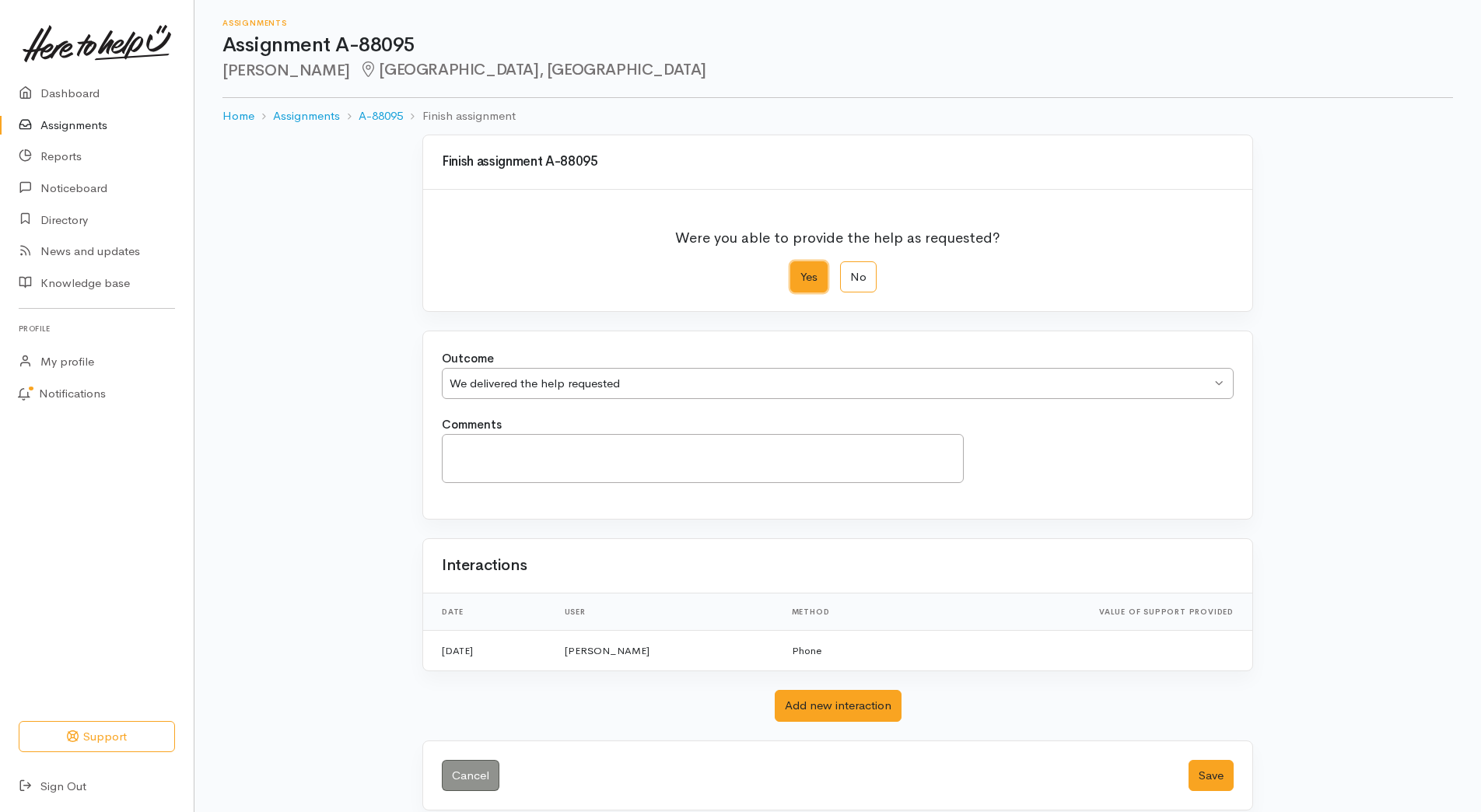
click at [546, 386] on div "We delivered the help requested" at bounding box center [830, 383] width 762 height 18
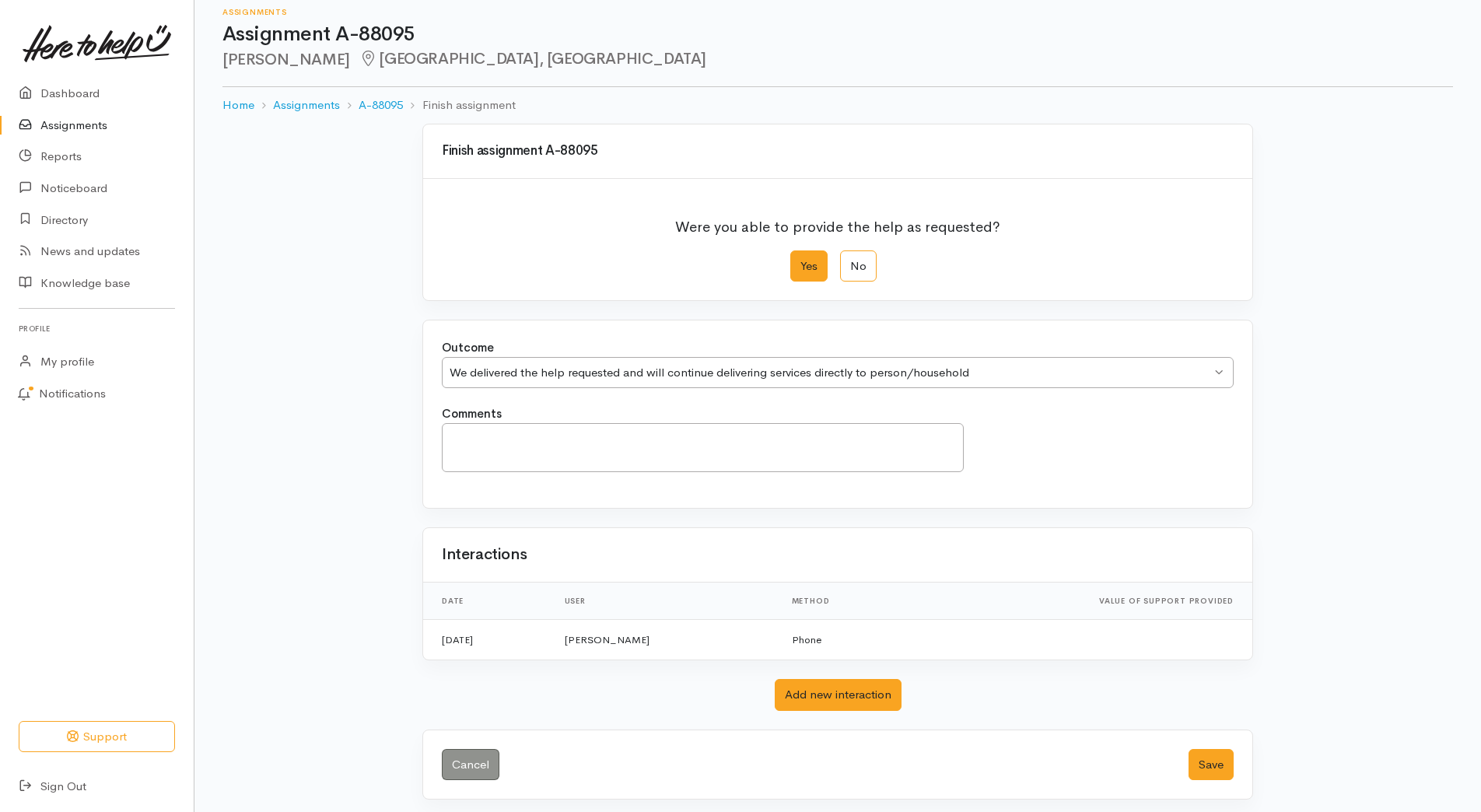
scroll to position [17, 0]
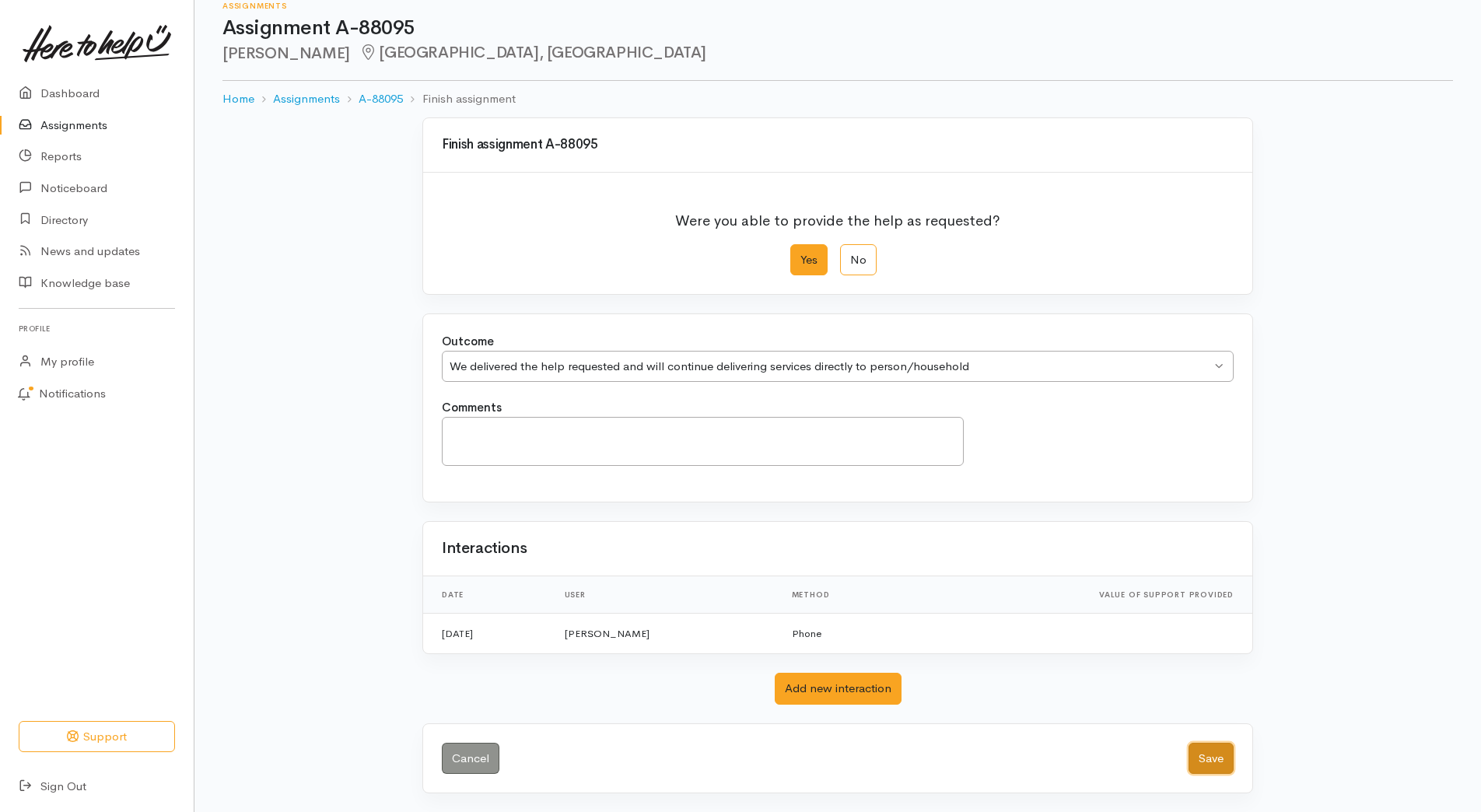
click at [1216, 757] on button "Save" at bounding box center [1211, 758] width 45 height 32
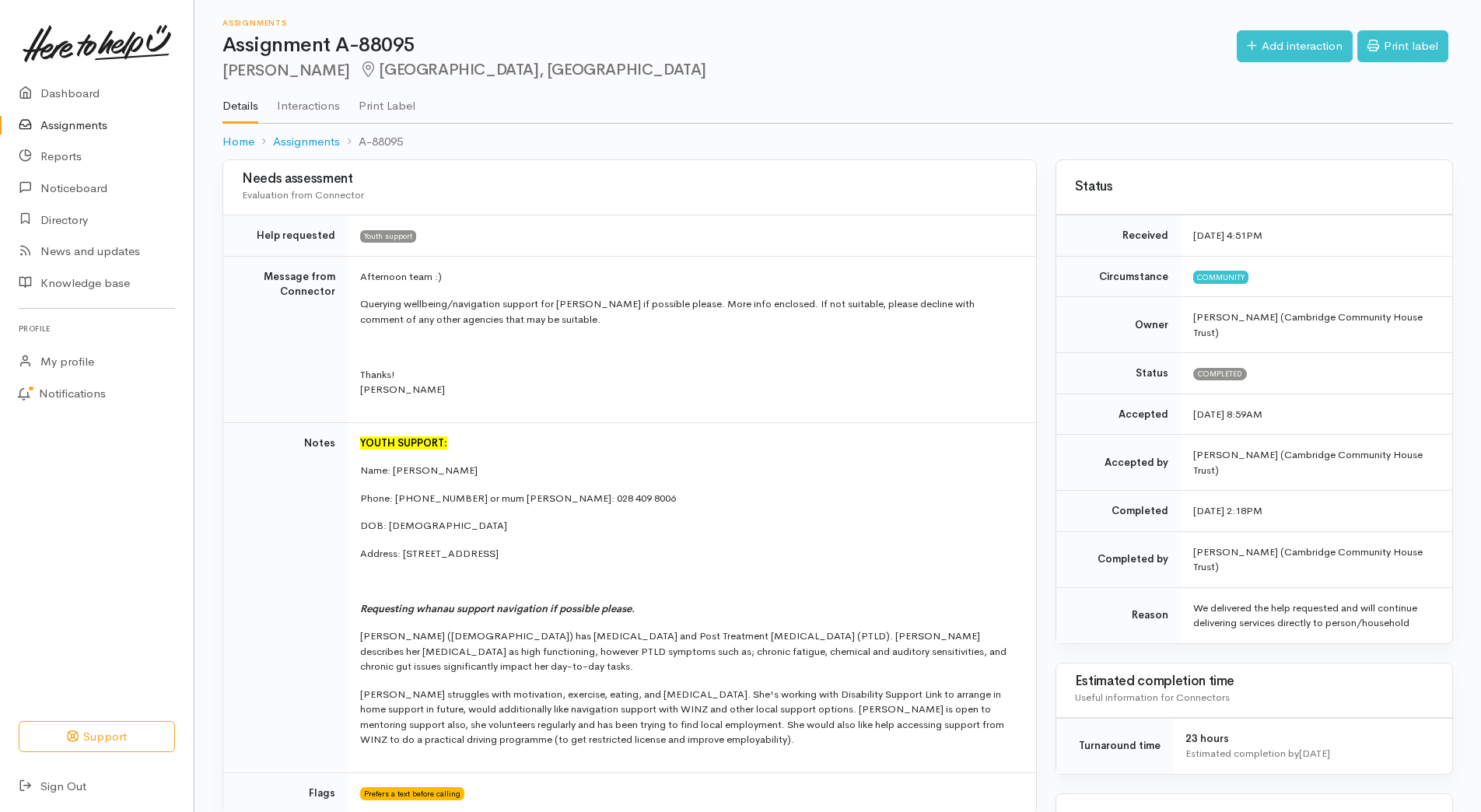
click at [77, 115] on link "Assignments" at bounding box center [97, 125] width 194 height 32
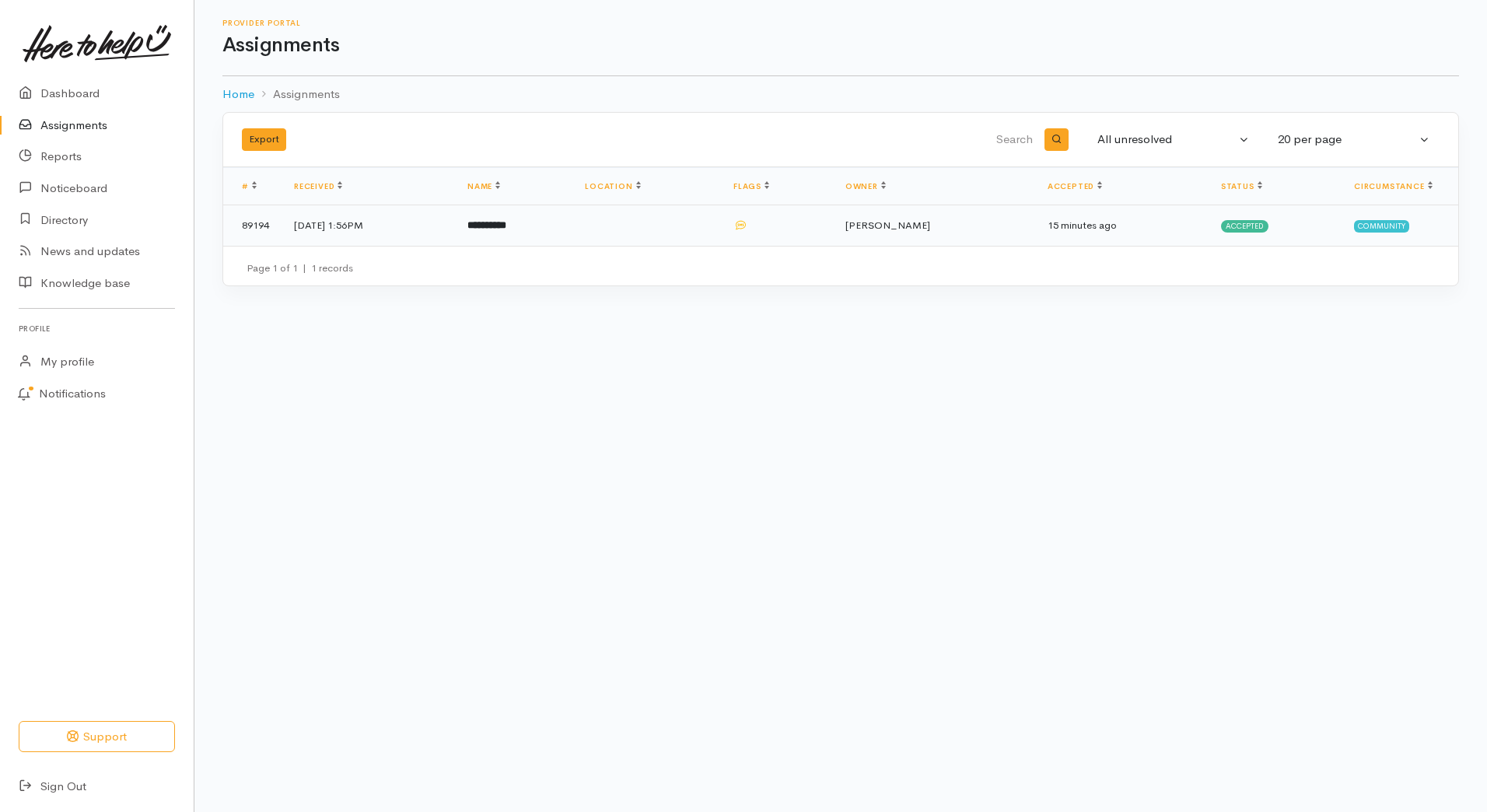
click at [572, 226] on td "**********" at bounding box center [514, 225] width 117 height 40
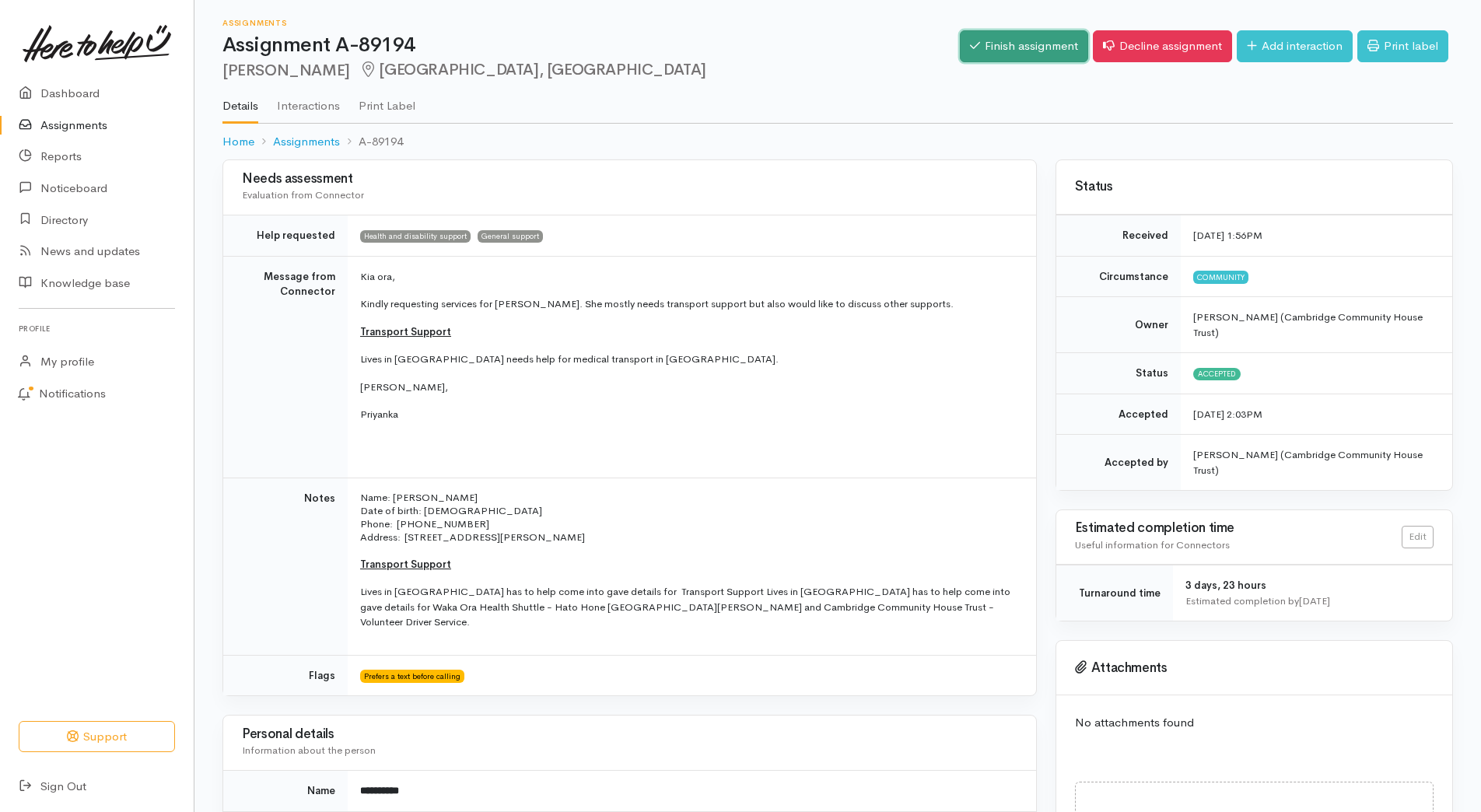
click at [1029, 43] on link "Finish assignment" at bounding box center [1024, 46] width 128 height 32
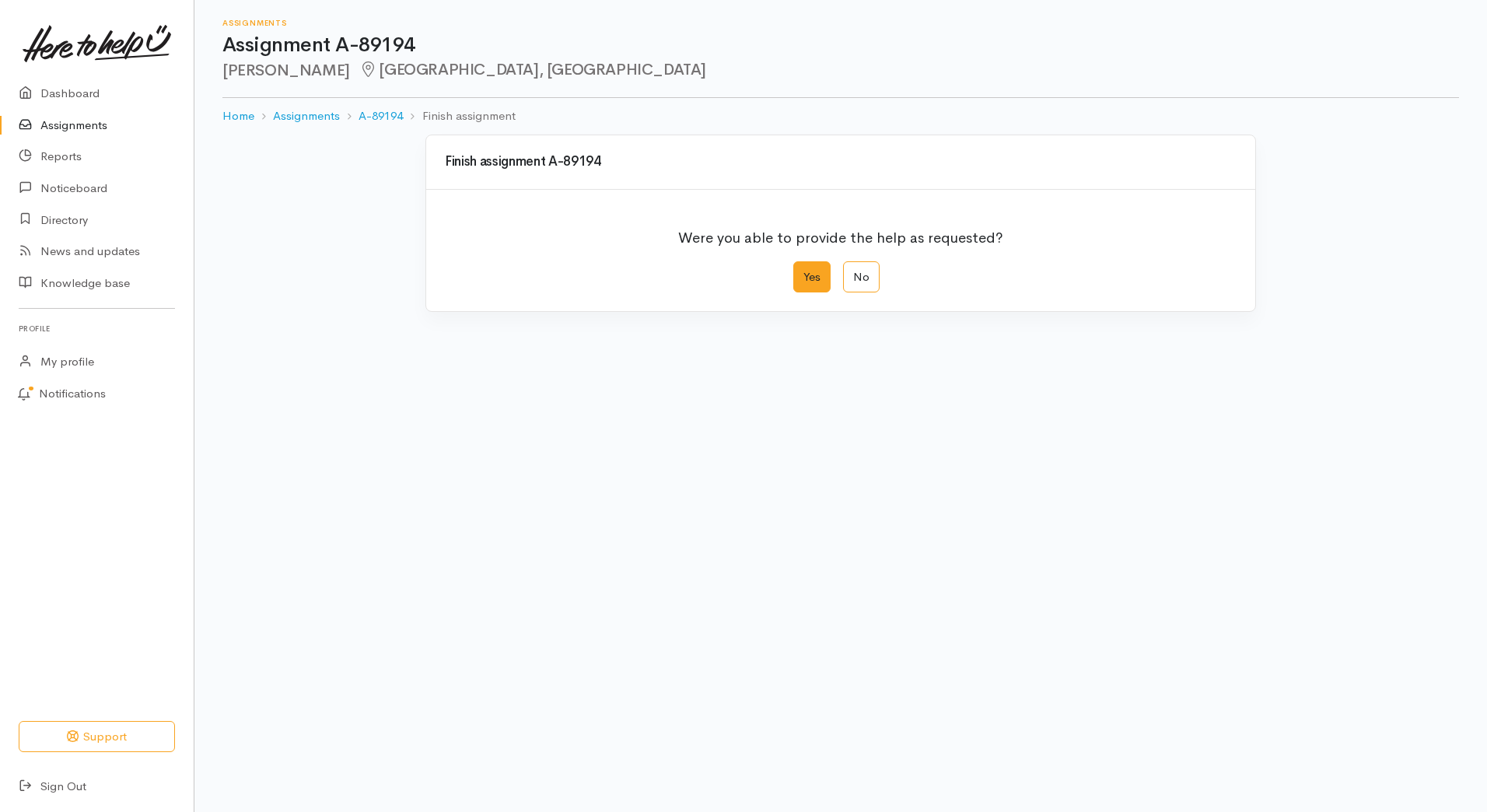
click at [824, 272] on label "Yes" at bounding box center [812, 277] width 37 height 32
click at [803, 271] on input "Yes" at bounding box center [798, 266] width 10 height 10
radio input "true"
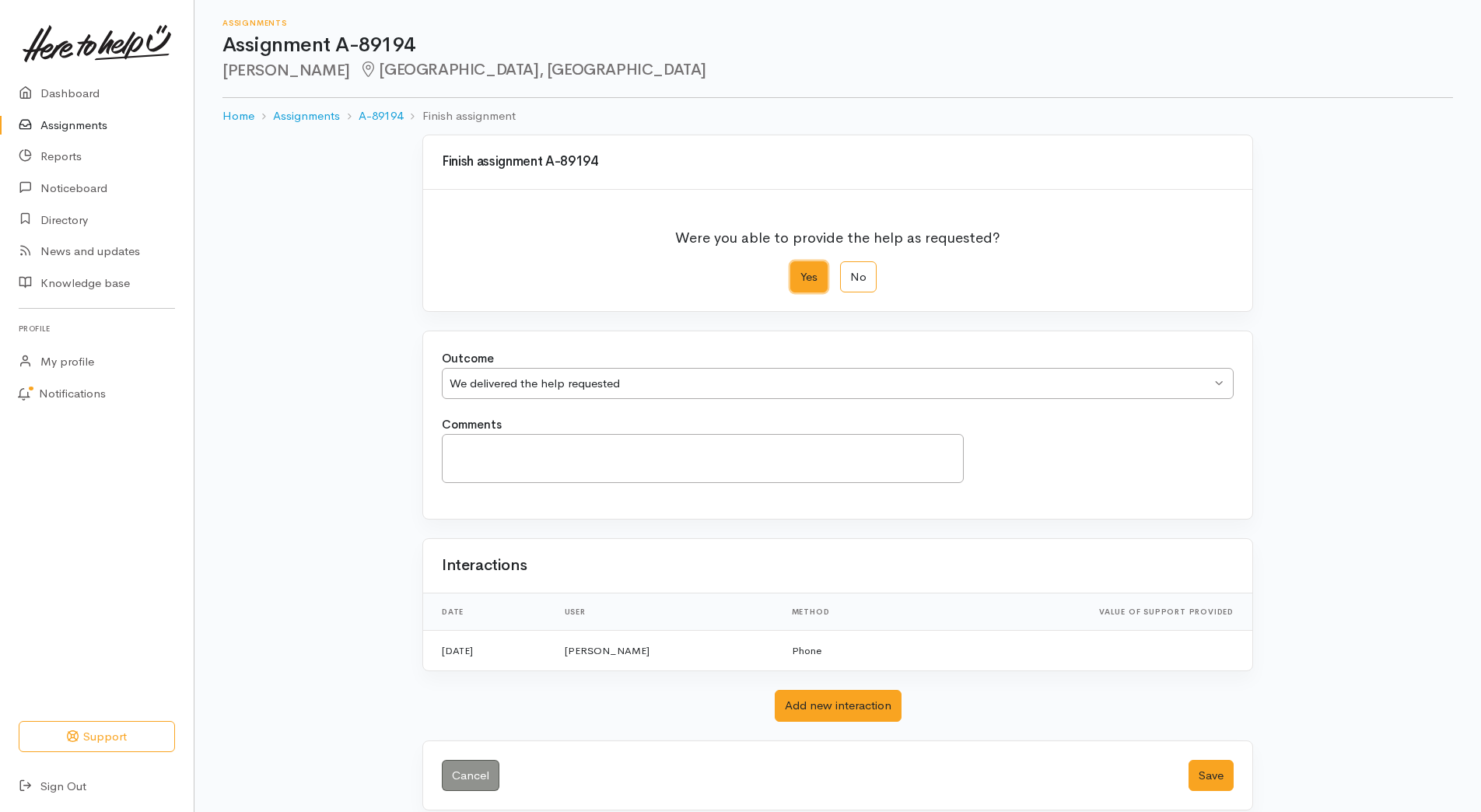
click at [693, 390] on div "We delivered the help requested" at bounding box center [830, 383] width 762 height 18
click at [1230, 778] on button "Save" at bounding box center [1211, 775] width 45 height 32
